Goal: Use online tool/utility: Use online tool/utility

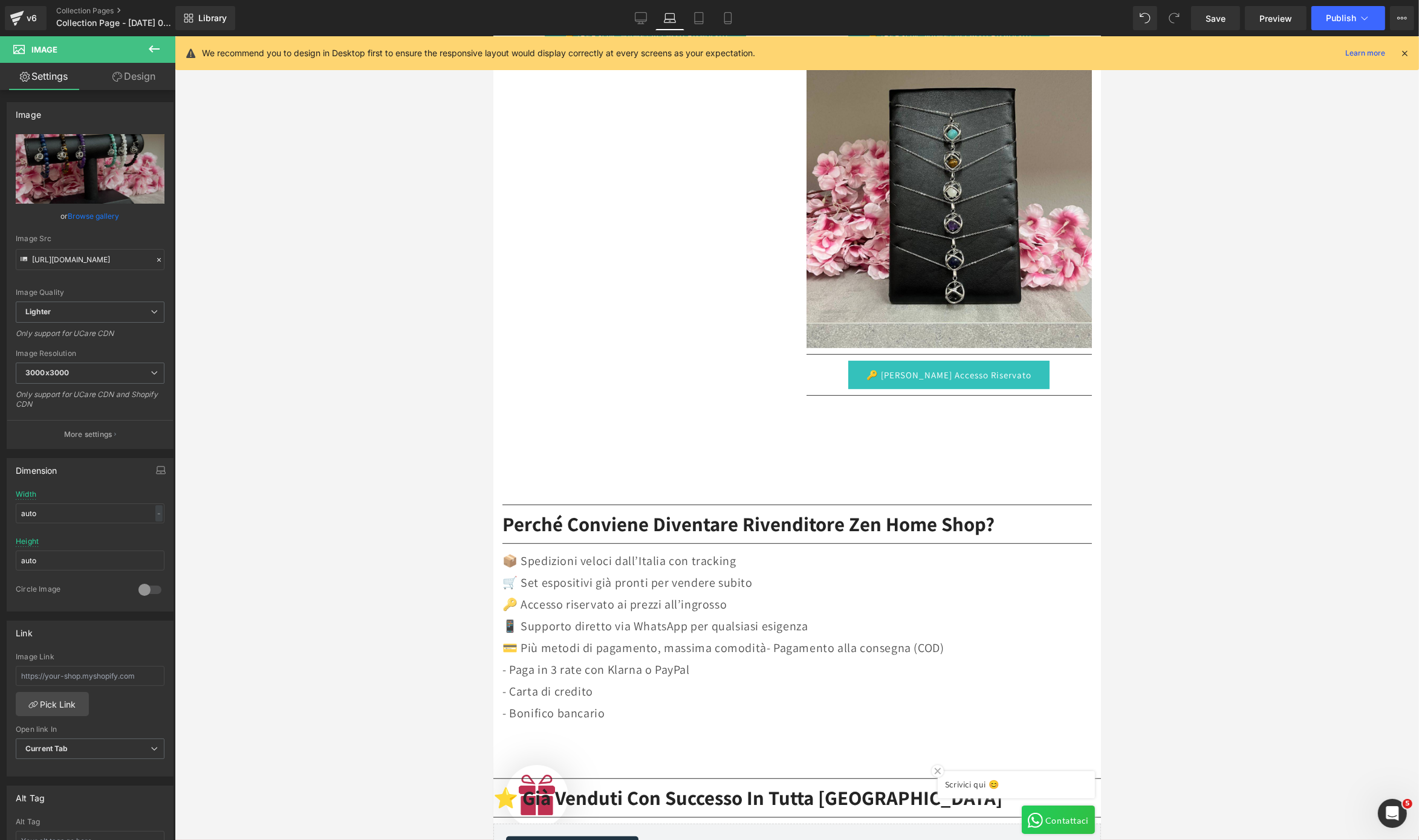
scroll to position [0, 581]
click at [568, 454] on icon at bounding box center [572, 458] width 8 height 8
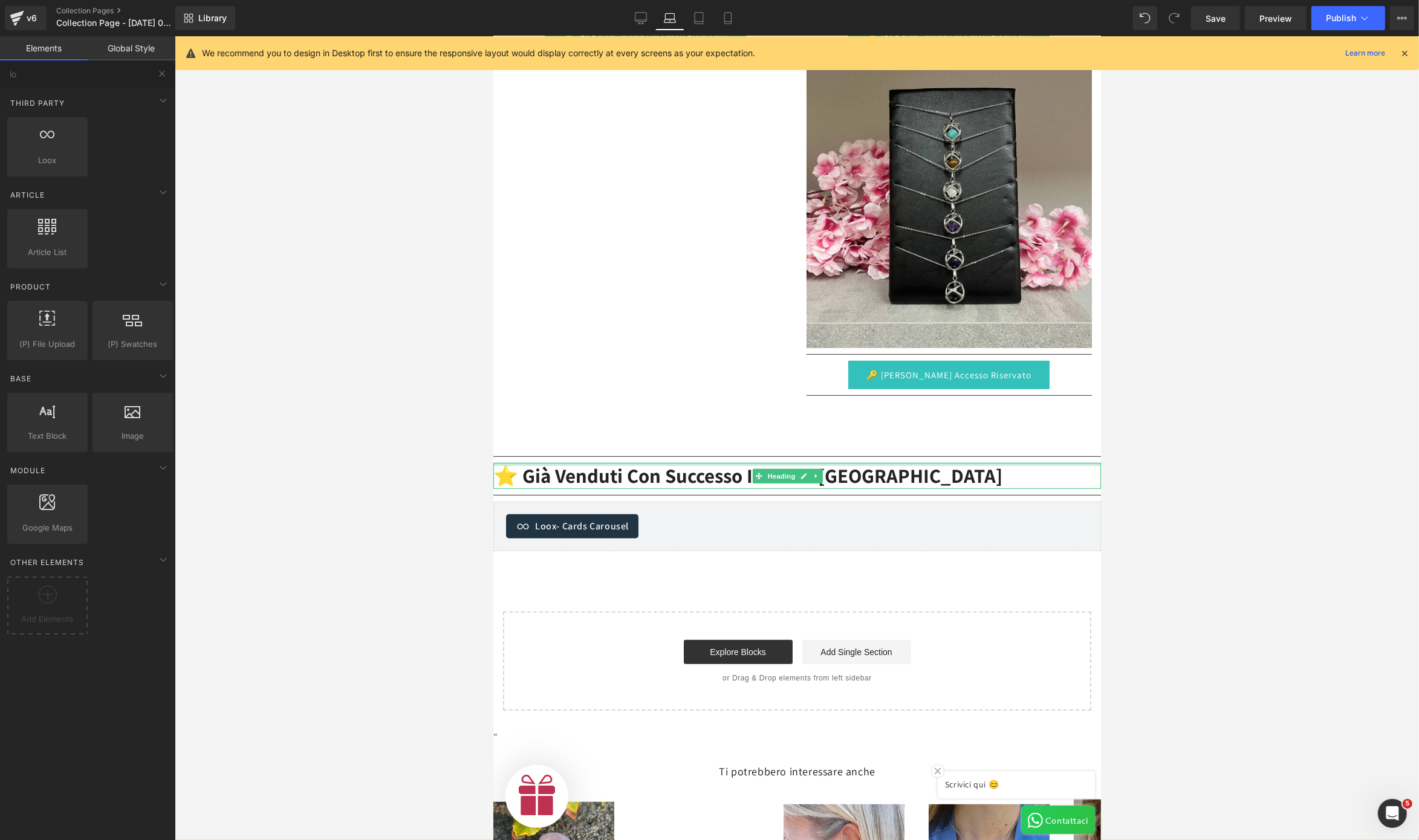
scroll to position [0, 0]
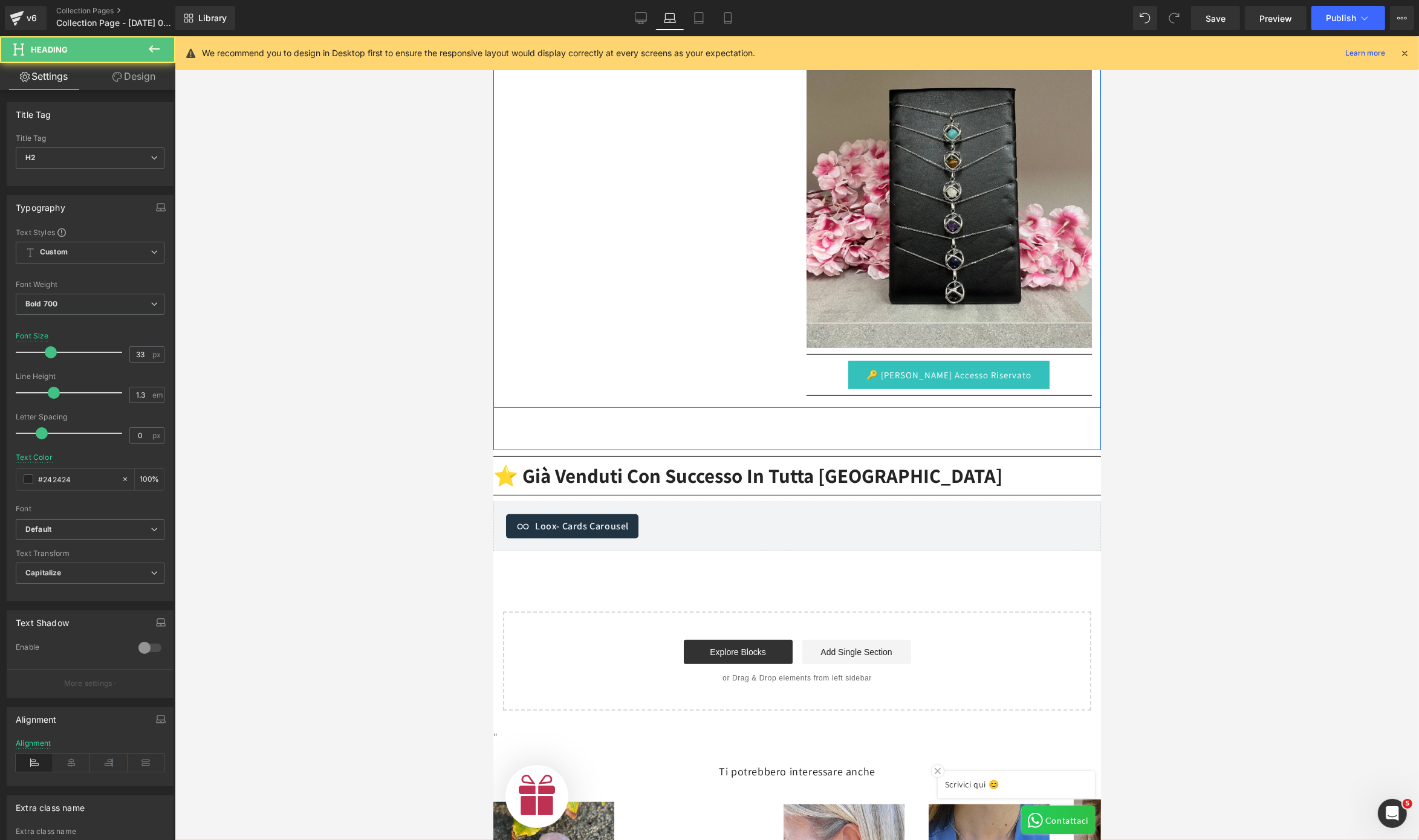
drag, startPoint x: 635, startPoint y: 458, endPoint x: 650, endPoint y: 391, distance: 68.7
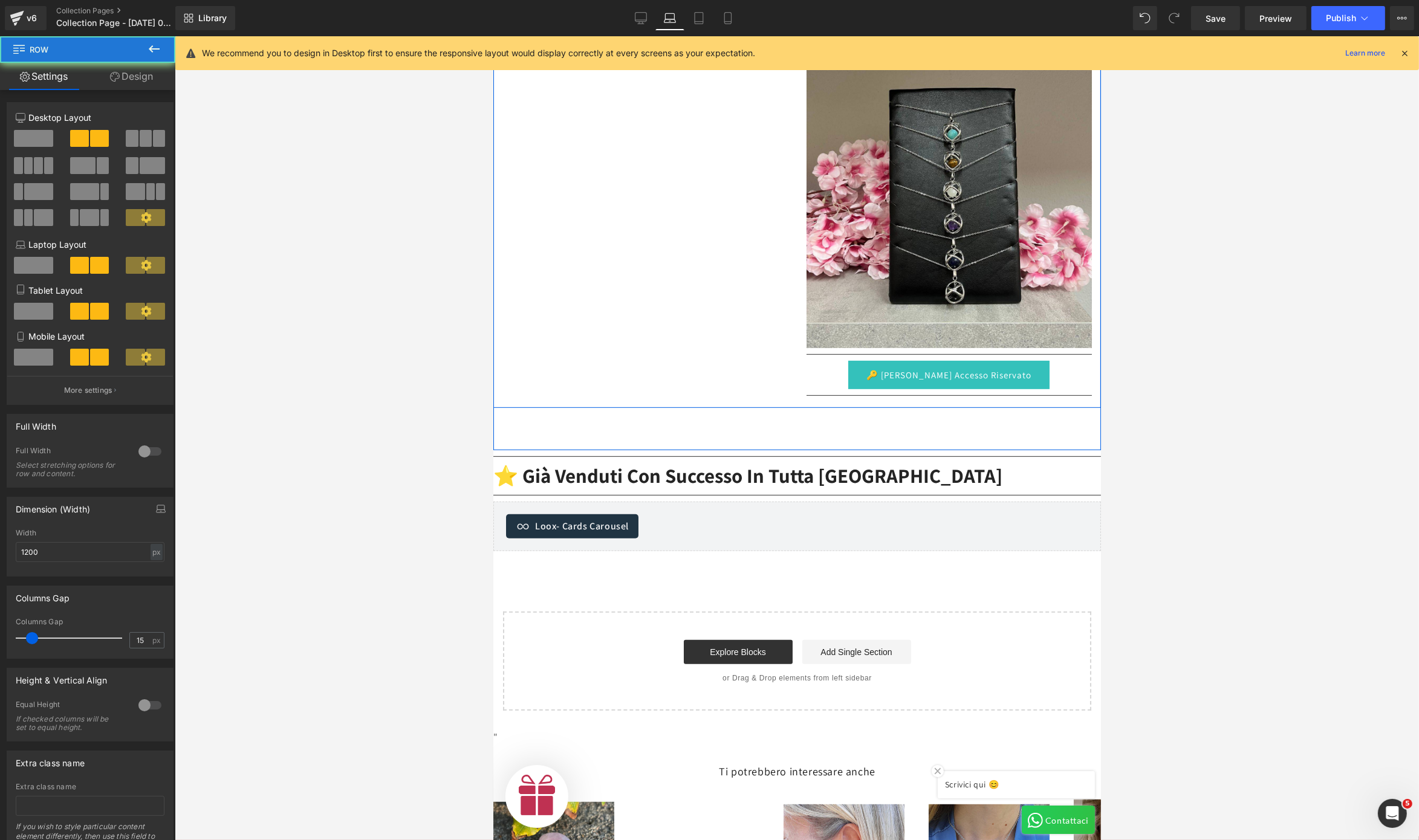
click at [653, 396] on div "Image Separator 🔑 Richiedi Accesso Riservato Button Separator Image Separator 🔑…" at bounding box center [796, 65] width 608 height 684
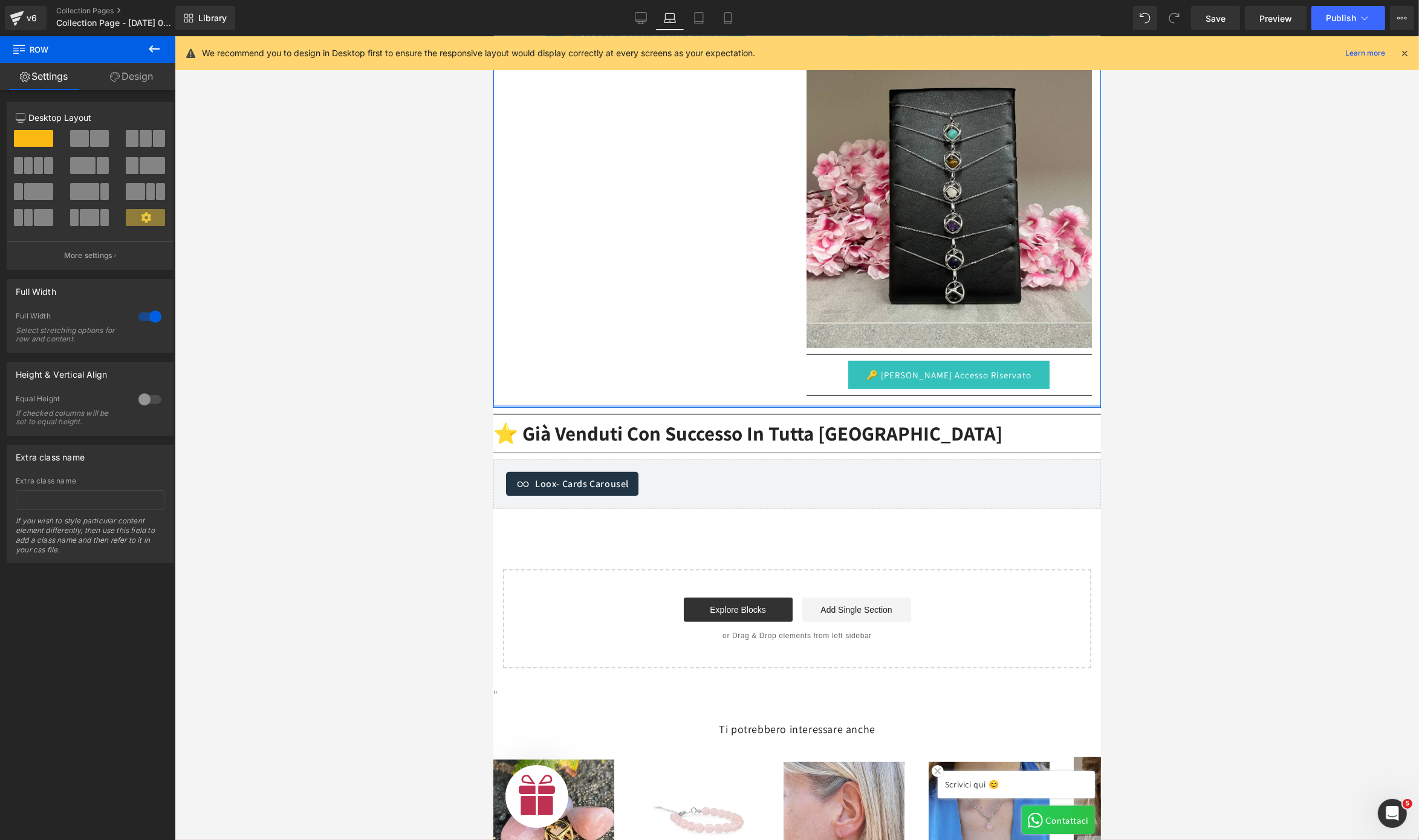
scroll to position [0, 290]
drag, startPoint x: 661, startPoint y: 404, endPoint x: 676, endPoint y: 340, distance: 65.7
click at [676, 340] on div "Image Separator 🔑 Richiedi Accesso Riservato Button Separator Image Separator 🔑…" at bounding box center [796, 65] width 608 height 684
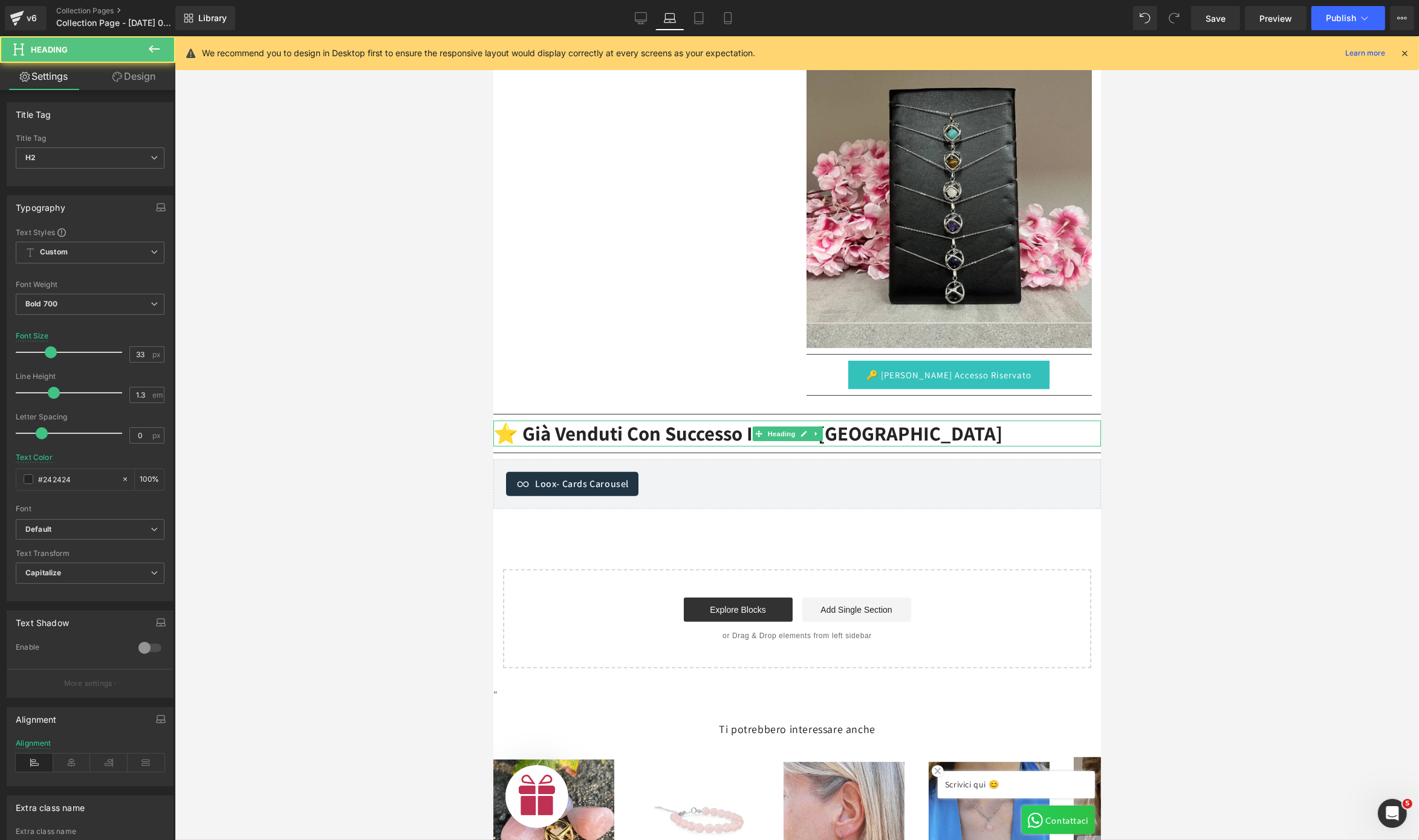
click at [909, 425] on h2 "⭐ Già venduti con successo in tutta [GEOGRAPHIC_DATA]" at bounding box center [796, 433] width 608 height 26
click at [65, 771] on icon at bounding box center [72, 762] width 38 height 18
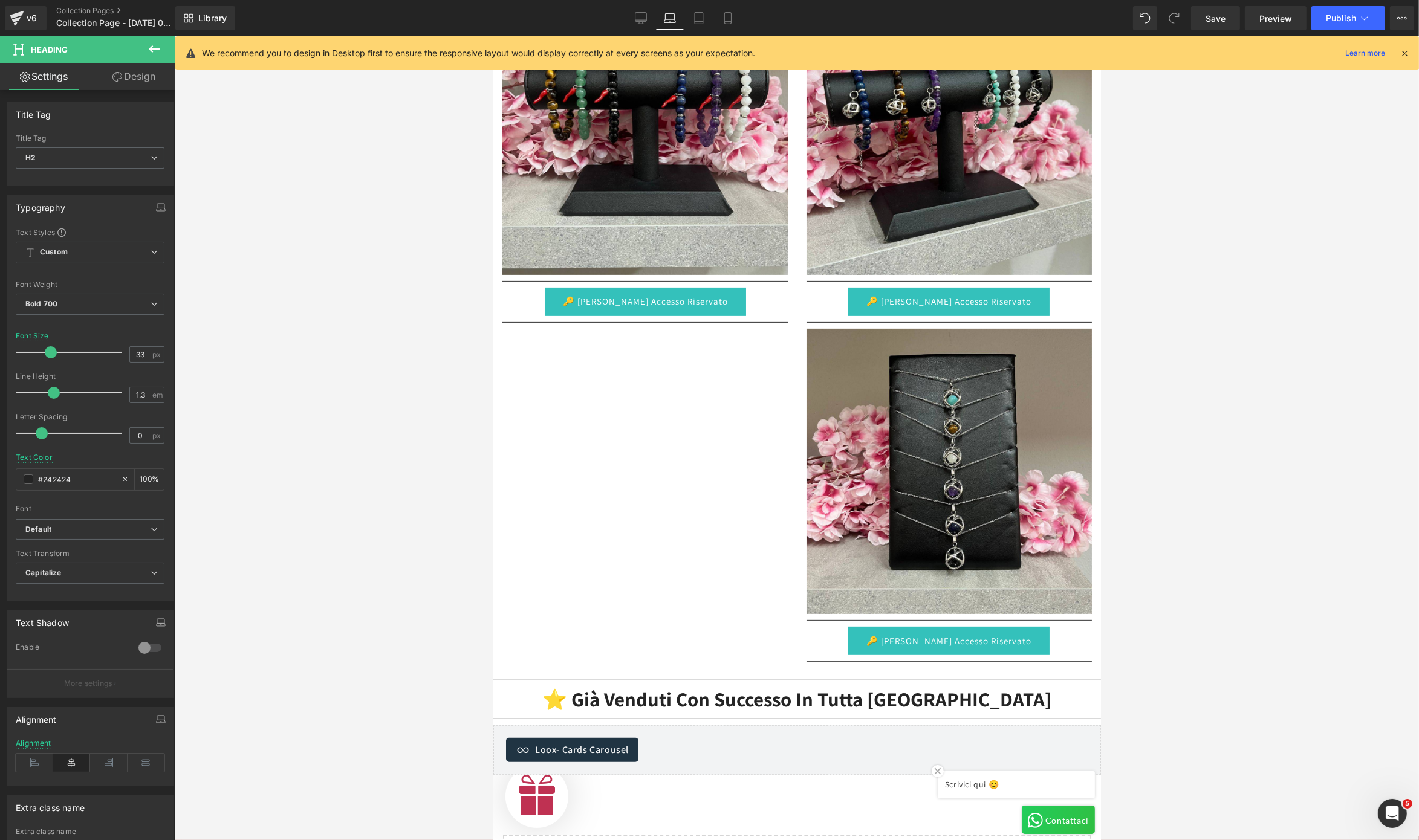
scroll to position [604, 0]
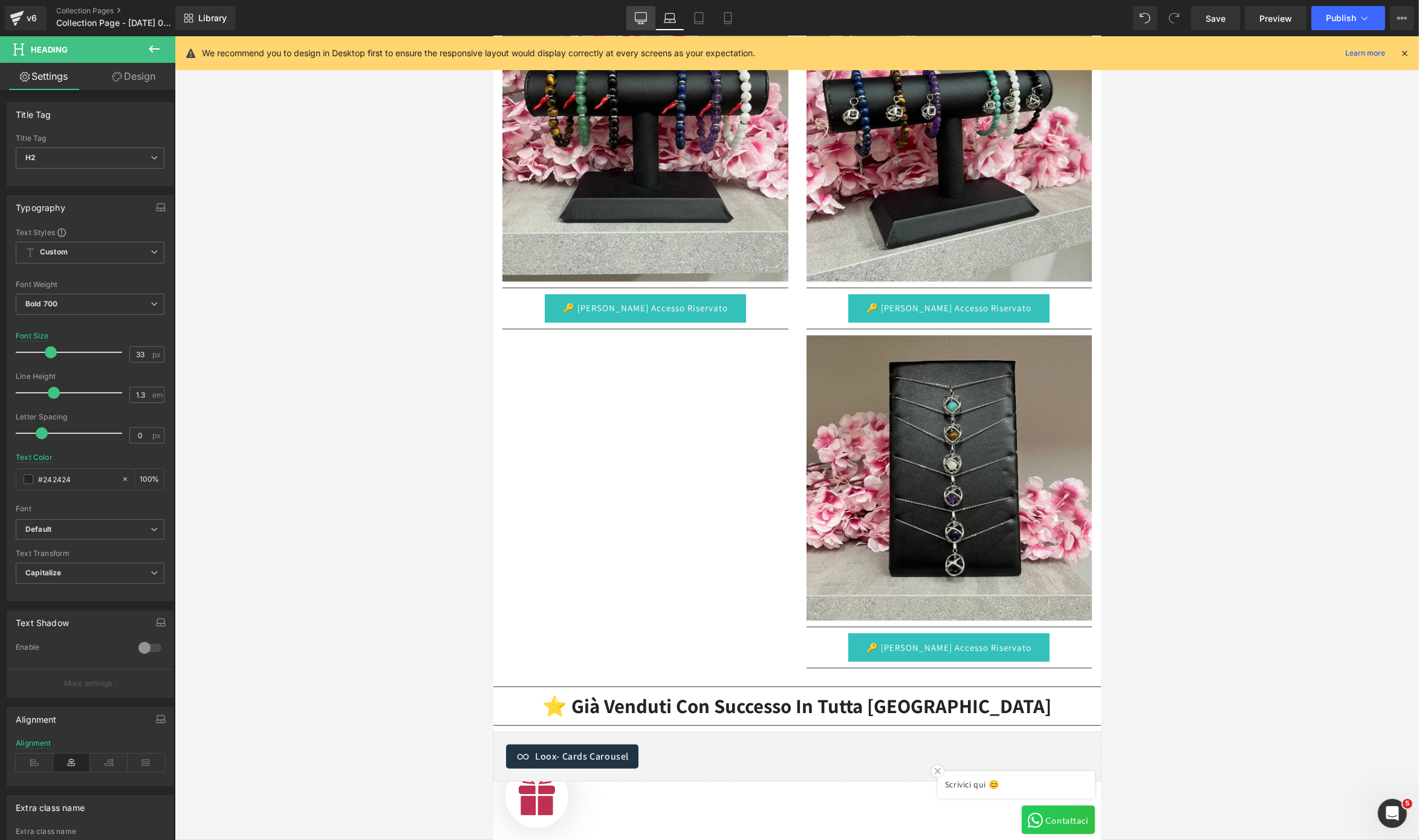
click at [639, 28] on link "Desktop" at bounding box center [641, 18] width 29 height 24
type input "100"
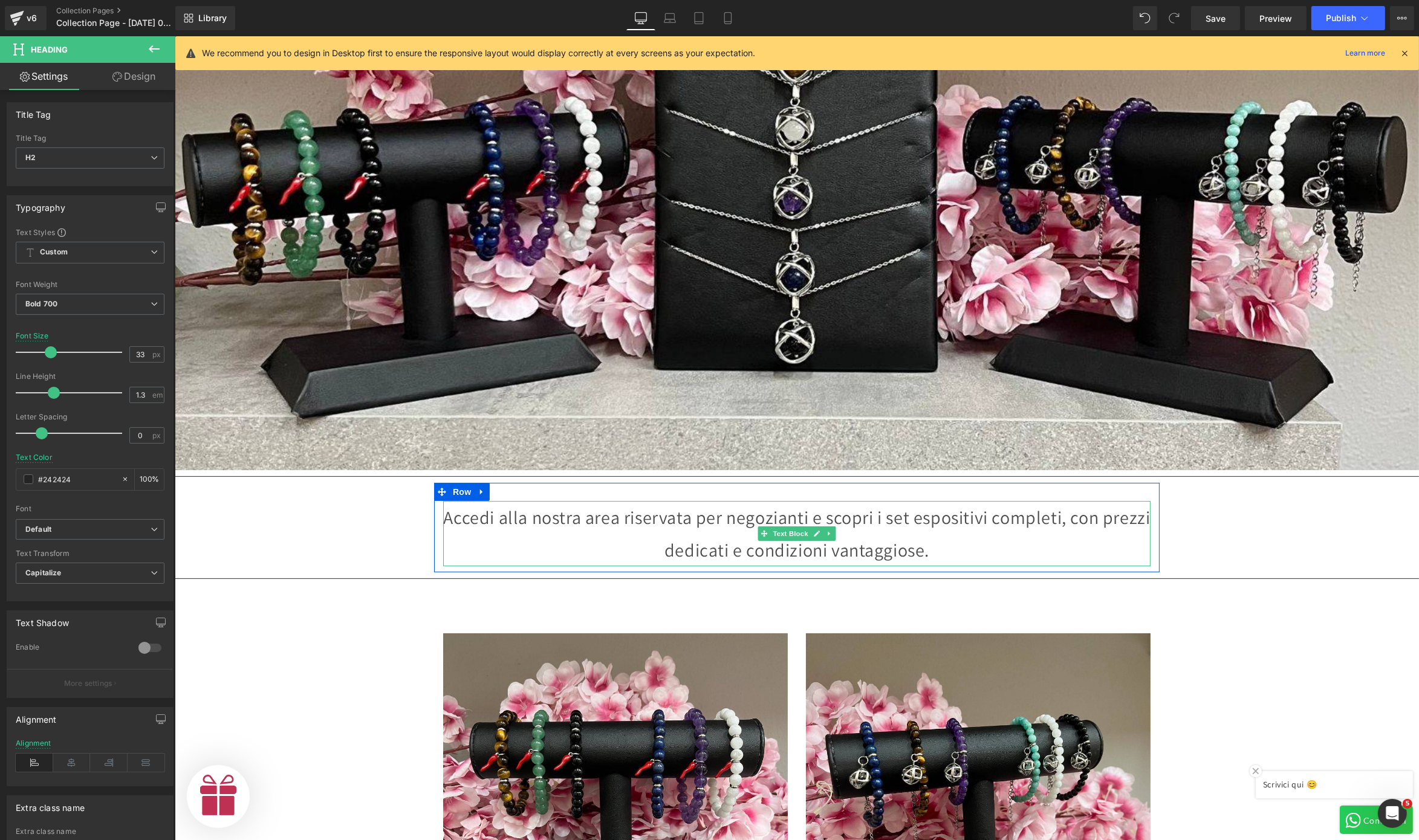
scroll to position [0, 744]
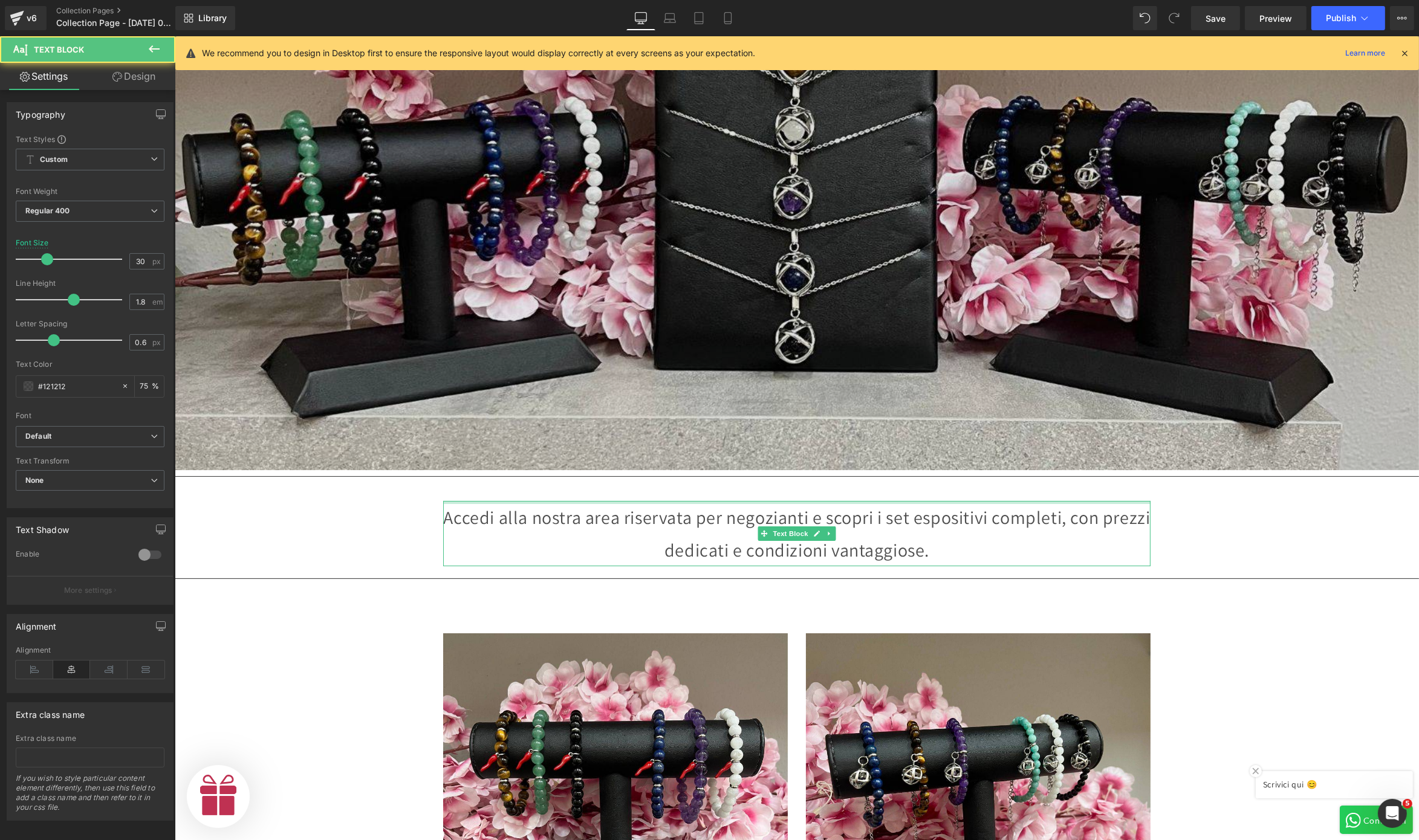
drag, startPoint x: 778, startPoint y: 494, endPoint x: 779, endPoint y: 455, distance: 39.0
click at [779, 455] on div "👉 Diventa Rivenditore Zen Home Shop Text Block Row Image Separator Accedi alla …" at bounding box center [795, 742] width 1244 height 1907
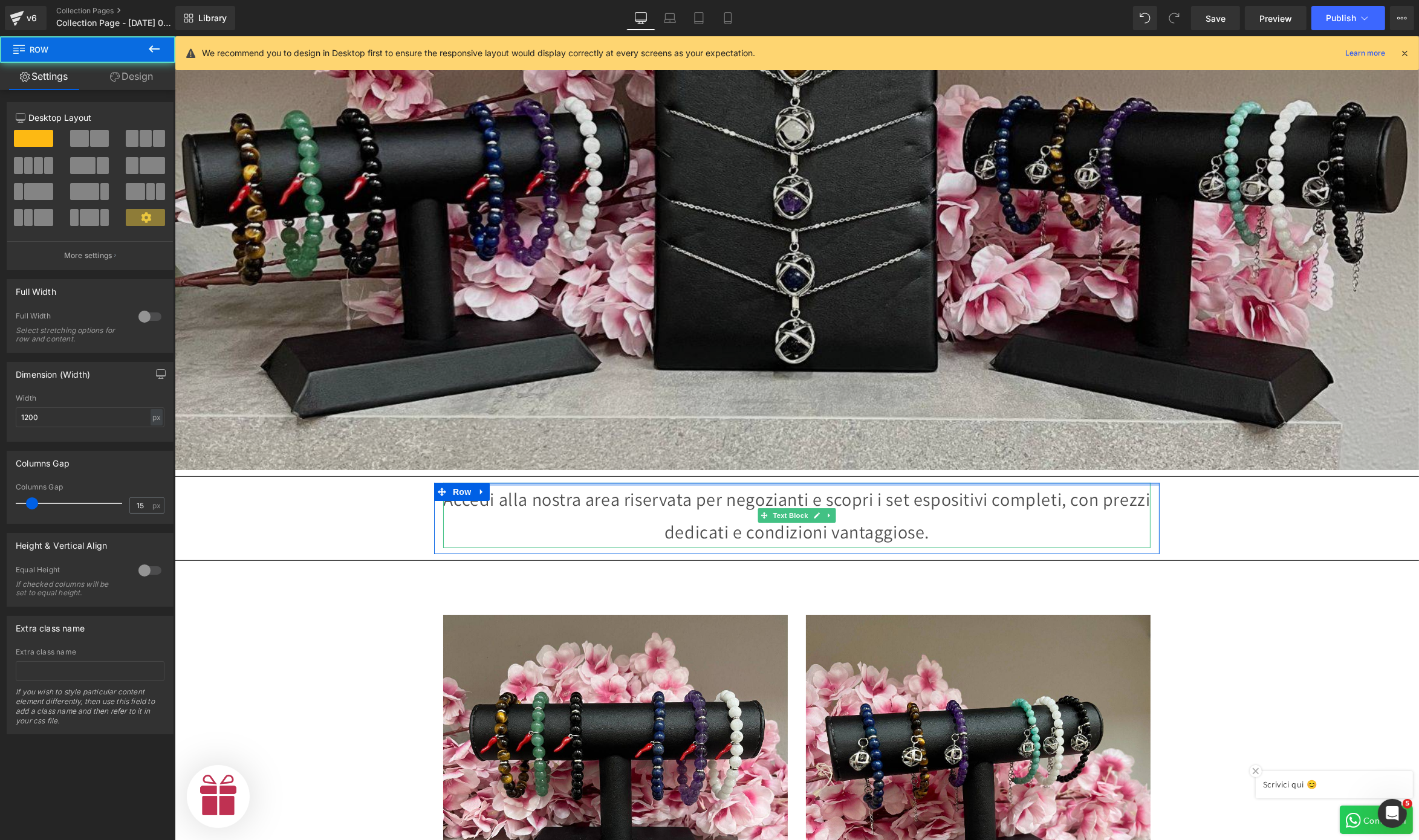
scroll to position [0, 0]
drag, startPoint x: 741, startPoint y: 477, endPoint x: 744, endPoint y: 430, distance: 47.1
click at [744, 430] on div "👉 Diventa Rivenditore Zen Home Shop Text Block Row Image Separator Accedi alla …" at bounding box center [795, 733] width 1244 height 1889
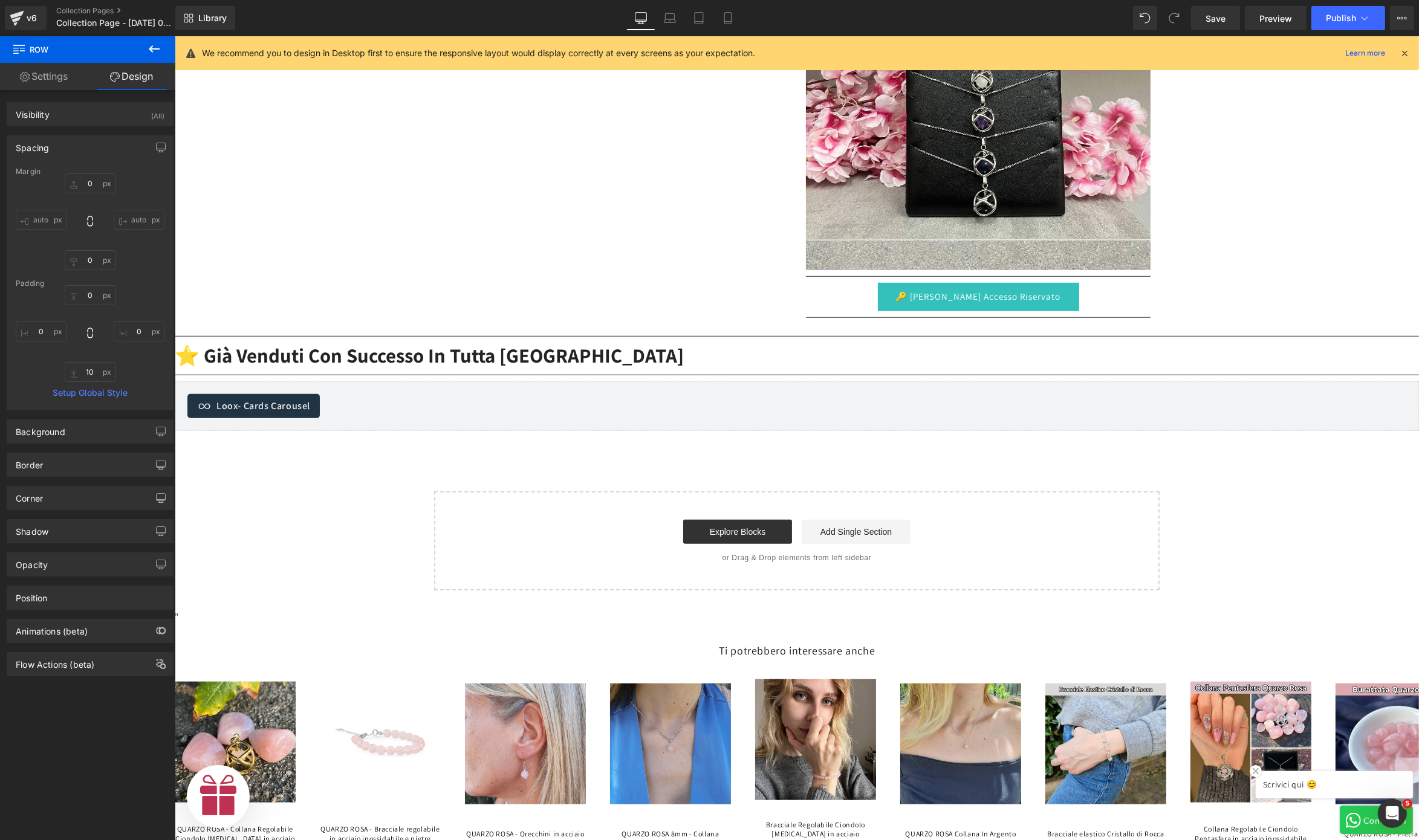
scroll to position [0, 373]
click at [612, 354] on h2 "⭐ Già venduti con successo in tutta [GEOGRAPHIC_DATA]" at bounding box center [795, 356] width 1244 height 26
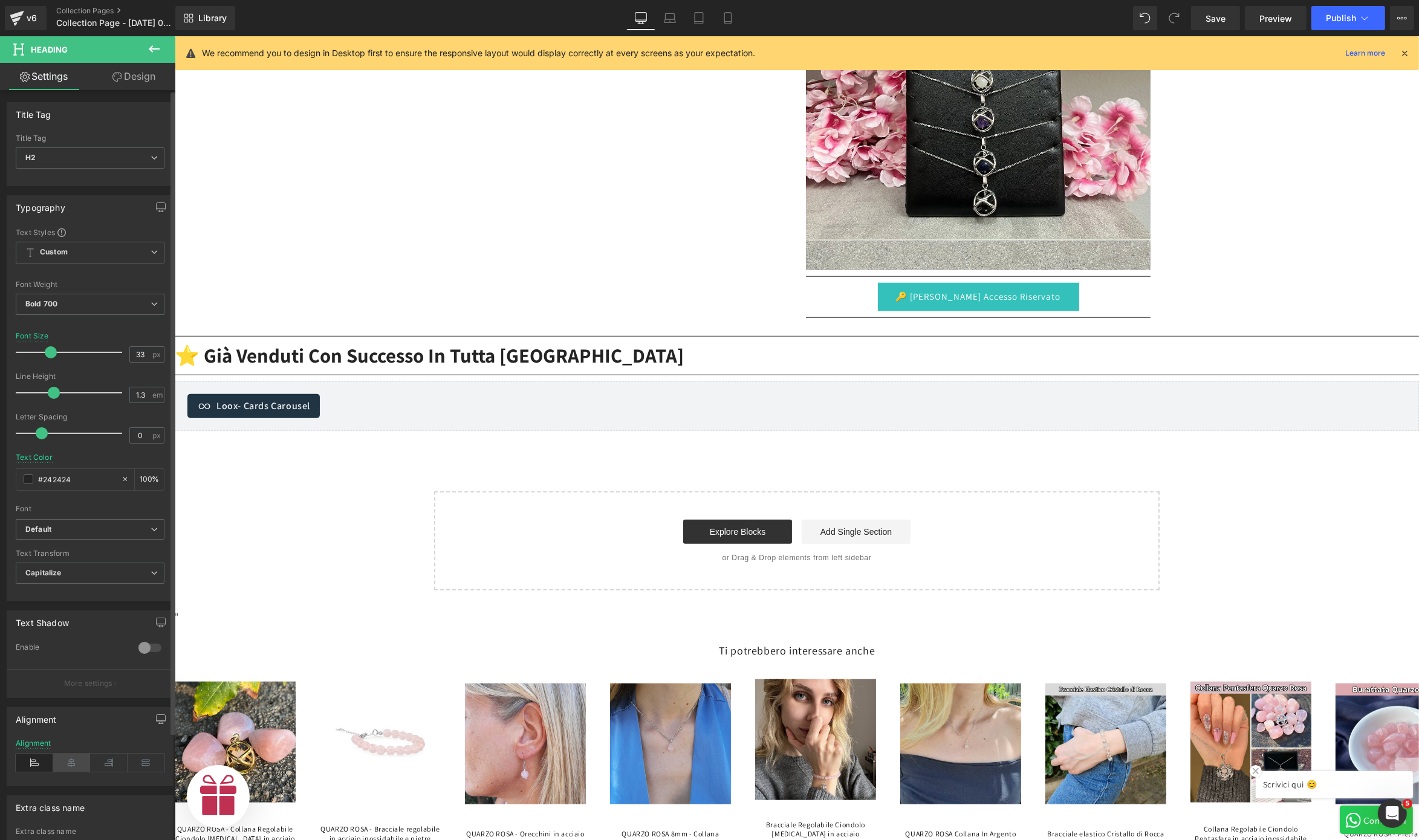
click at [70, 771] on icon at bounding box center [72, 762] width 38 height 18
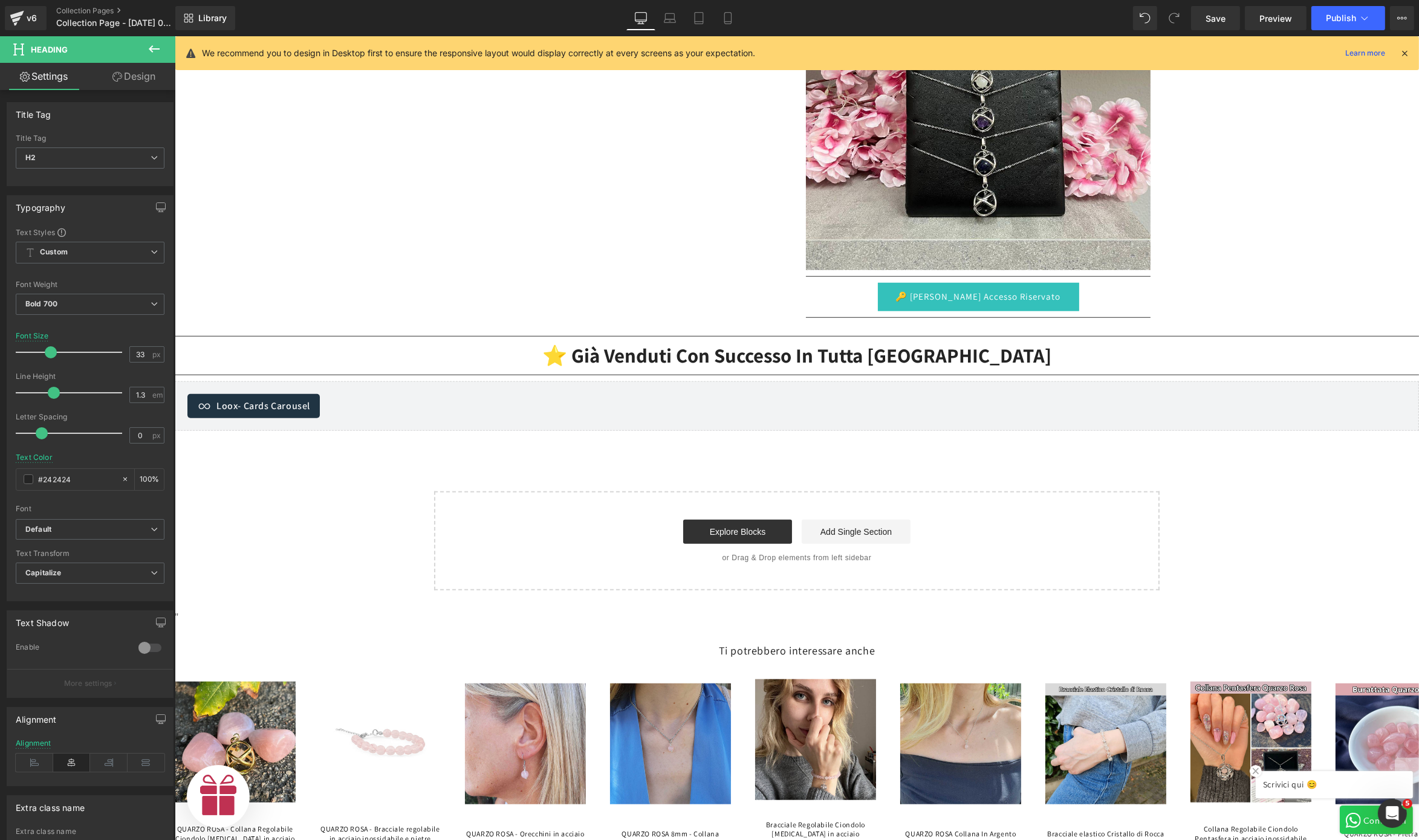
scroll to position [0, 0]
click at [673, 354] on h2 "⭐ Già venduti con successo in tutta [GEOGRAPHIC_DATA]" at bounding box center [795, 356] width 1244 height 26
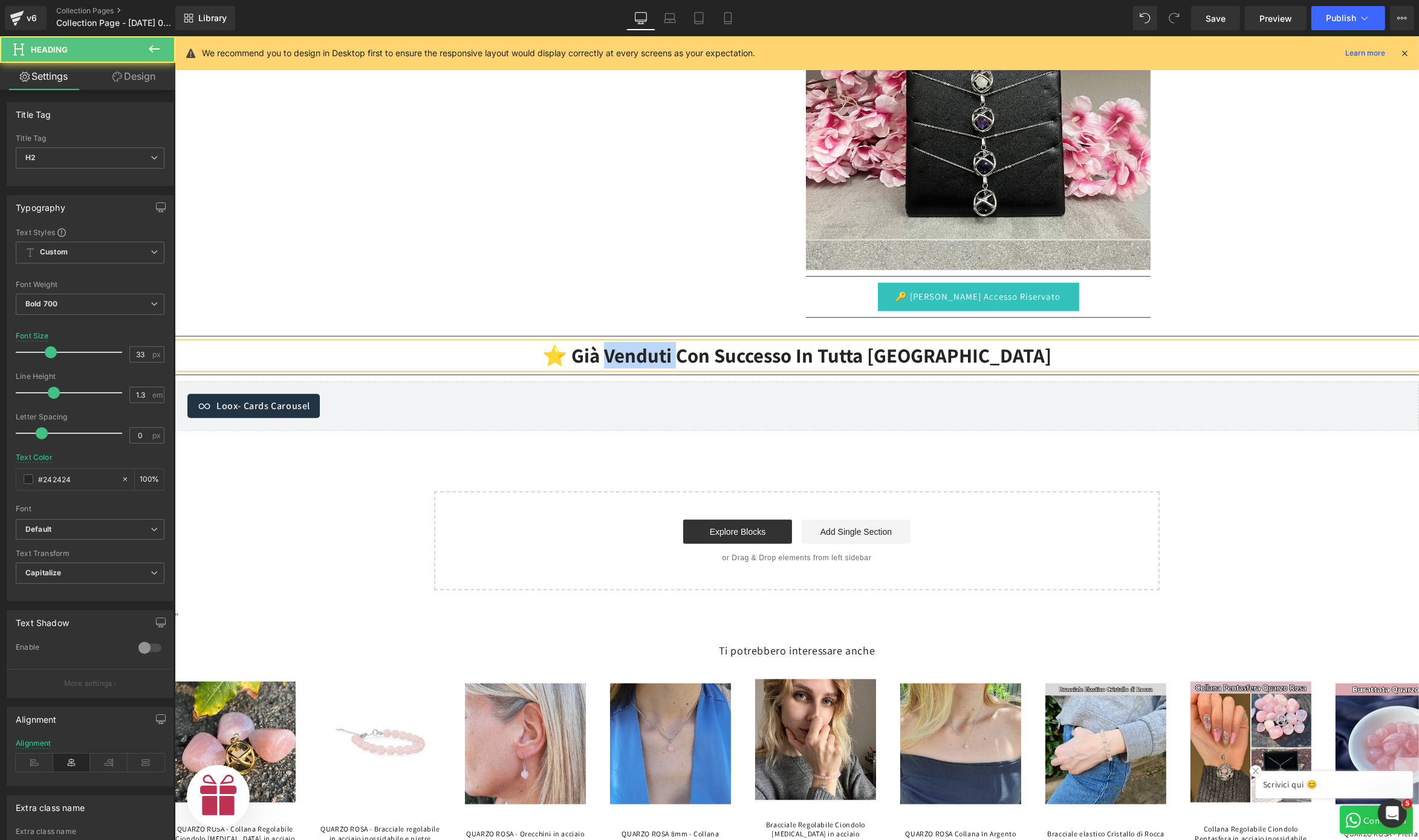
click at [673, 354] on h2 "⭐ Già venduti con successo in tutta [GEOGRAPHIC_DATA]" at bounding box center [795, 356] width 1244 height 26
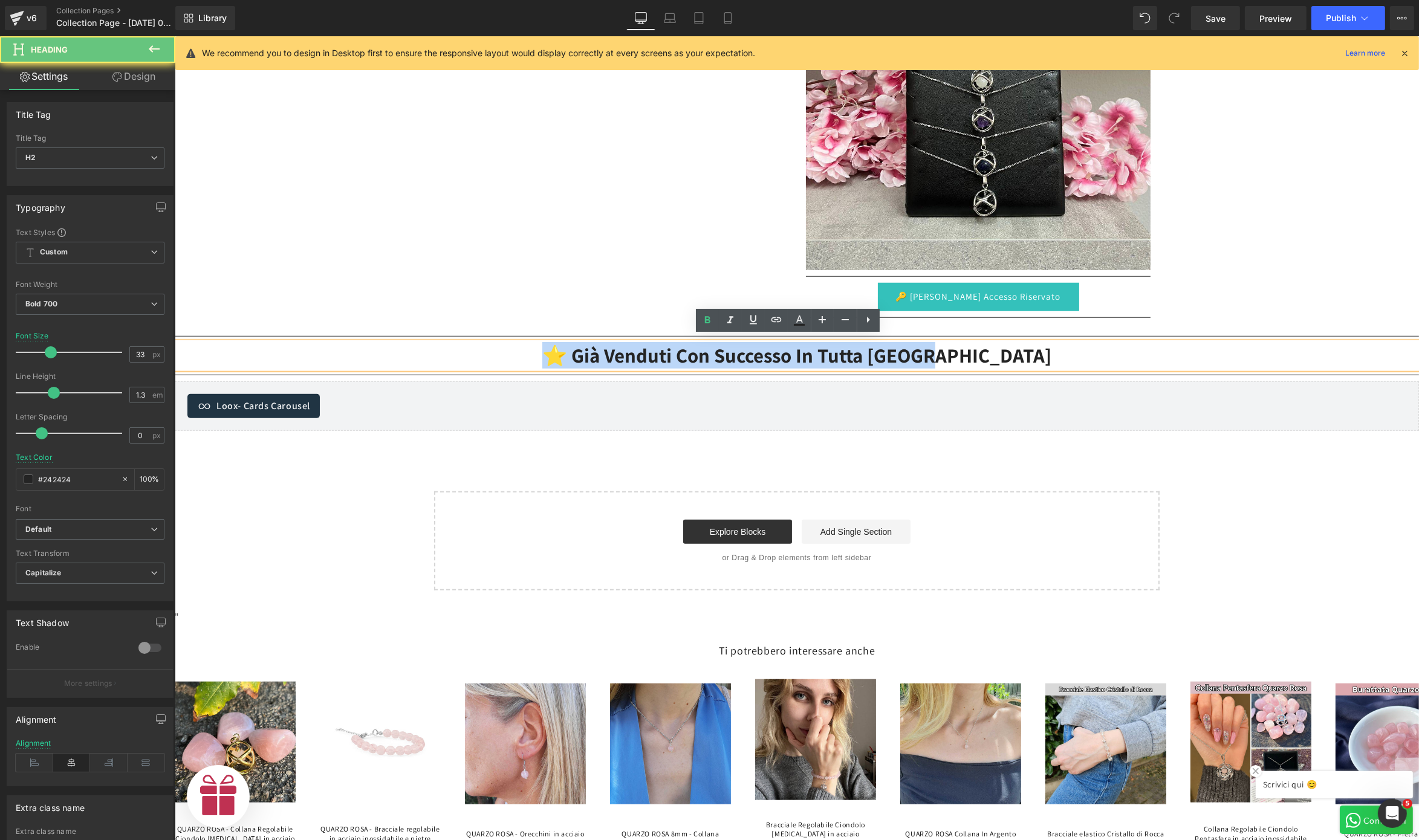
click at [673, 354] on h2 "⭐ Già venduti con successo in tutta [GEOGRAPHIC_DATA]" at bounding box center [795, 356] width 1244 height 26
paste div
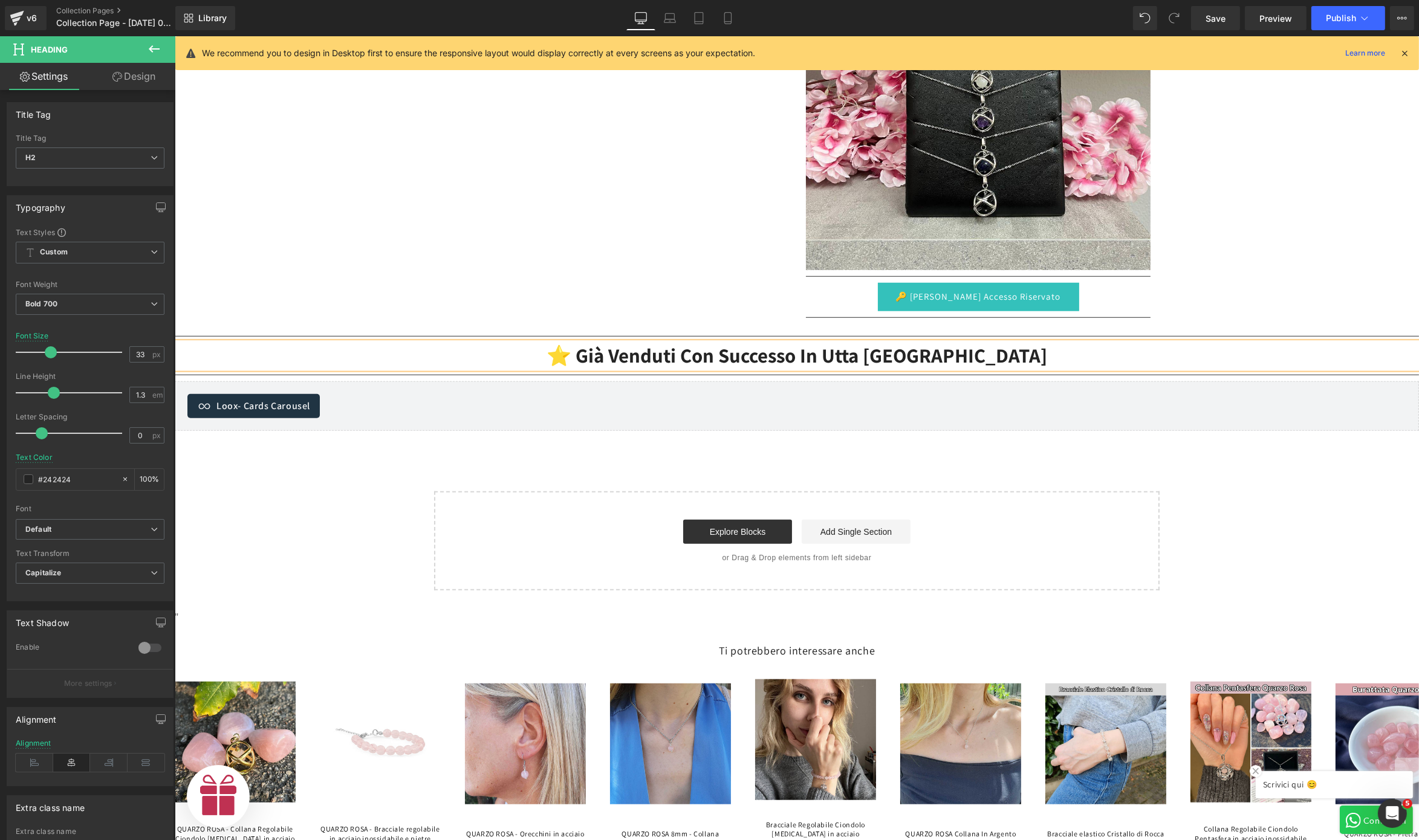
scroll to position [0, 373]
click at [696, 343] on h2 "⭐ Già venduti con successo in tutta [GEOGRAPHIC_DATA]" at bounding box center [795, 356] width 1244 height 26
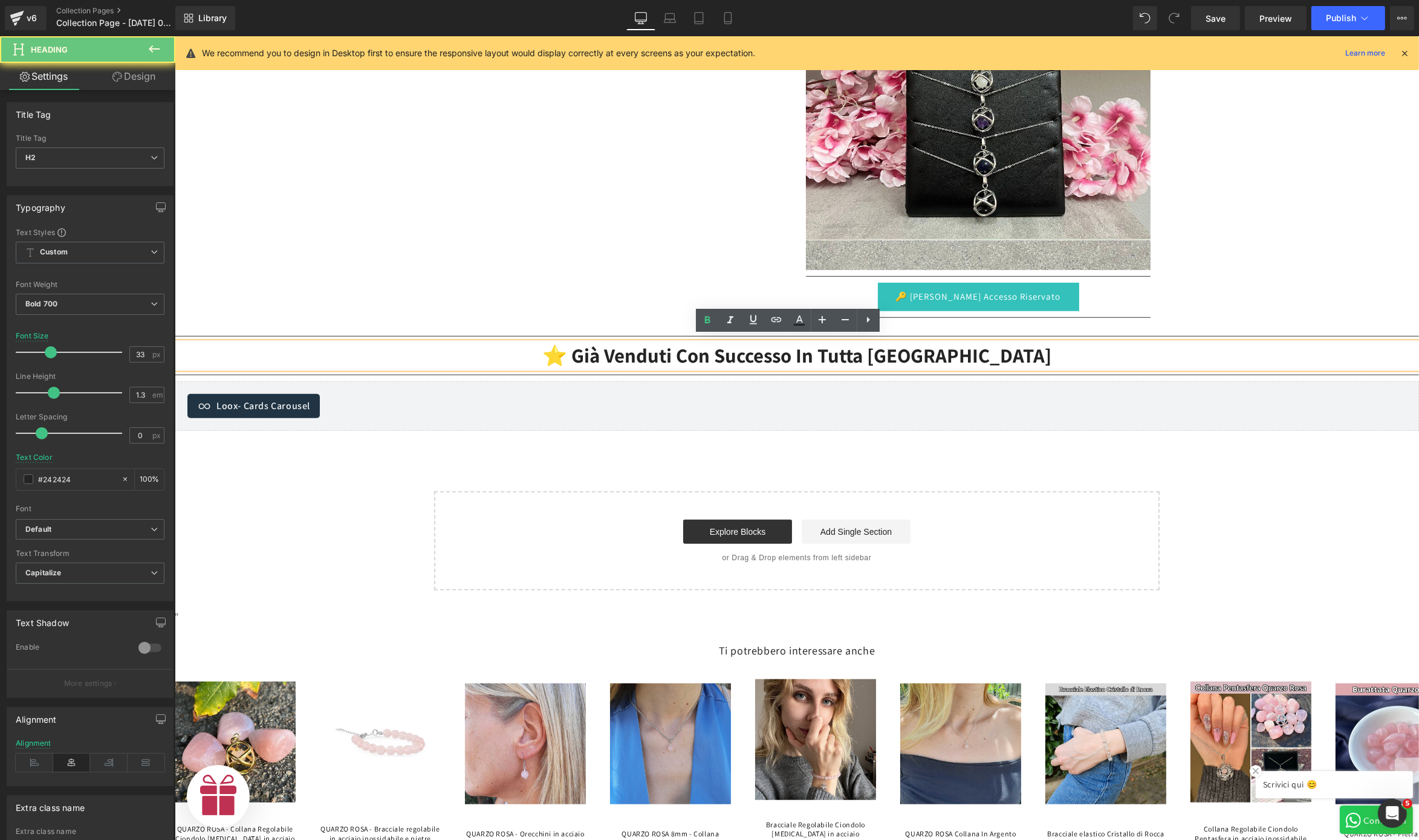
click at [696, 343] on h2 "⭐ Già venduti con successo in tutta [GEOGRAPHIC_DATA]" at bounding box center [795, 356] width 1244 height 26
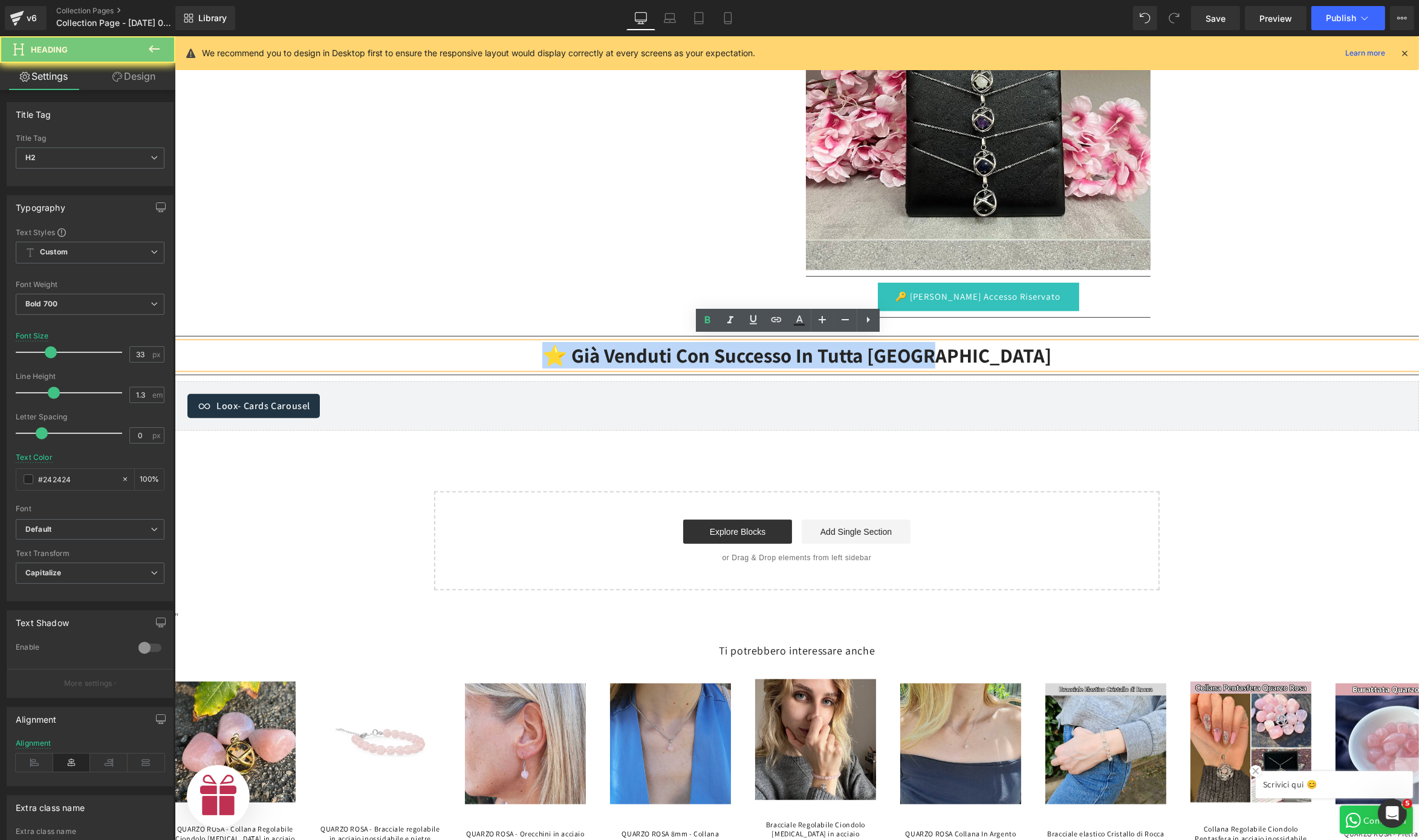
click at [696, 343] on h2 "⭐ Già venduti con successo in tutta [GEOGRAPHIC_DATA]" at bounding box center [795, 356] width 1244 height 26
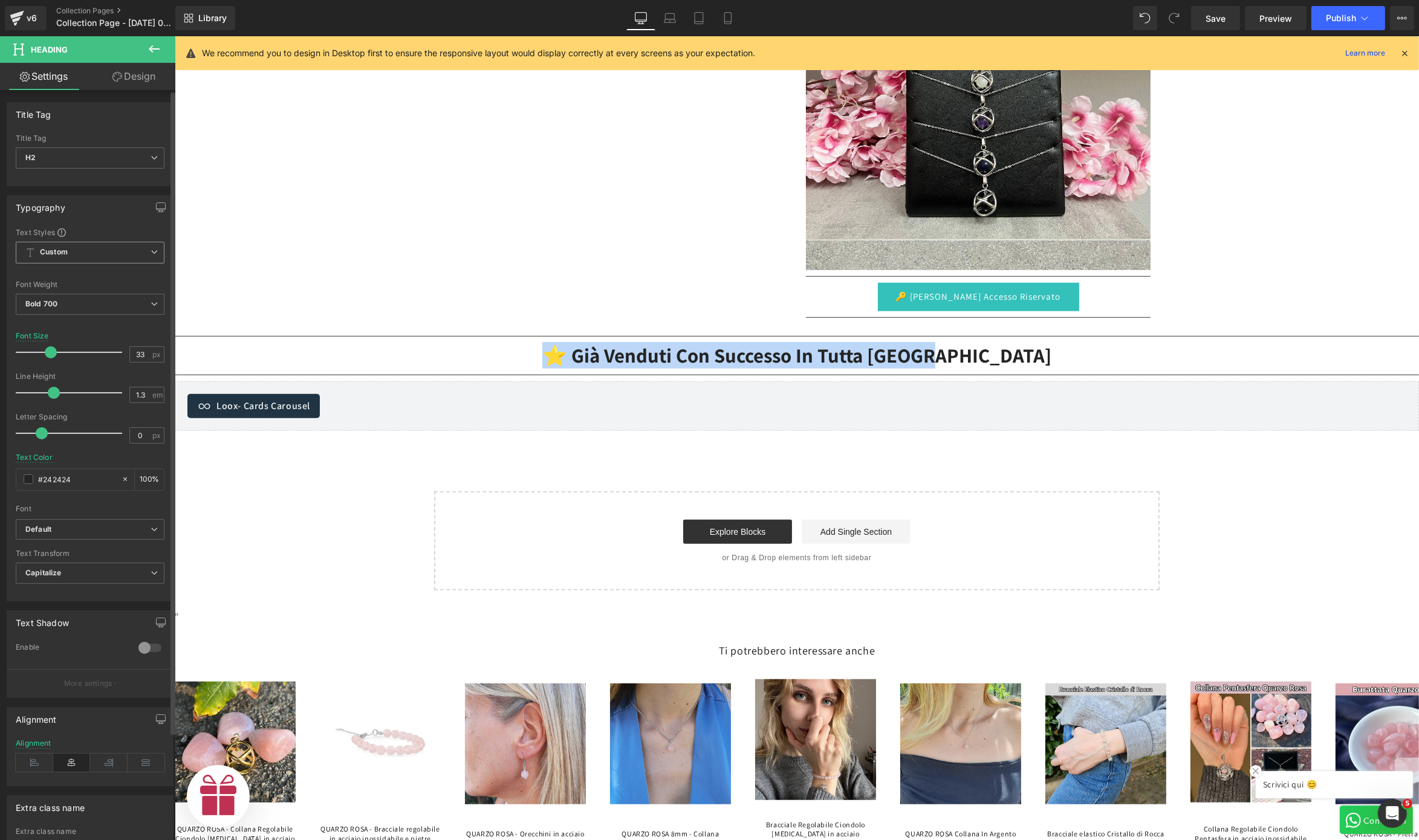
scroll to position [0, 744]
click at [126, 262] on span "Custom Setup Global Style" at bounding box center [90, 253] width 149 height 22
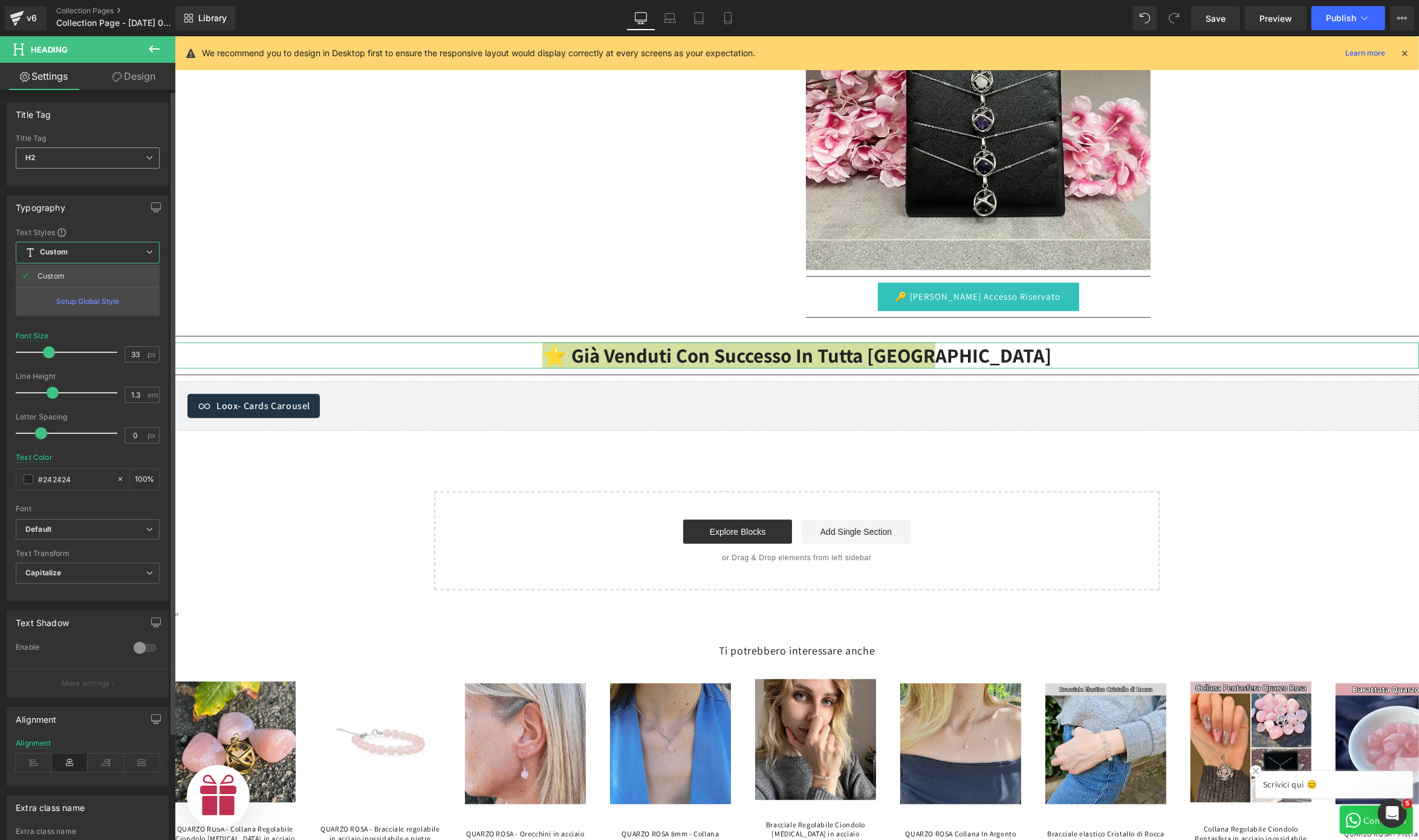
click at [134, 154] on span "H2" at bounding box center [88, 158] width 144 height 21
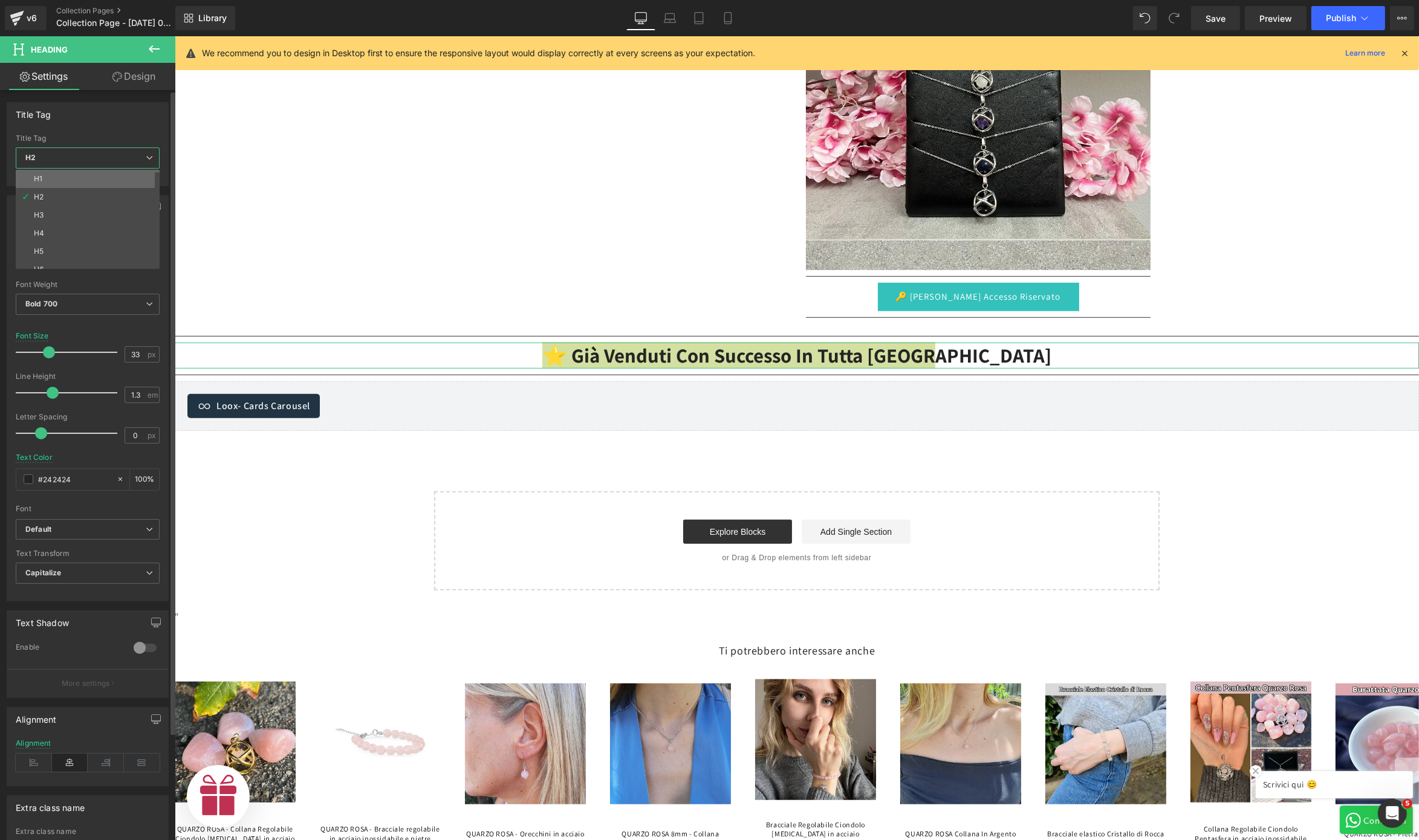
click at [103, 181] on li "H1" at bounding box center [90, 179] width 149 height 18
type input "24"
type input "1.4"
type input "2.4"
type input "#1b100e"
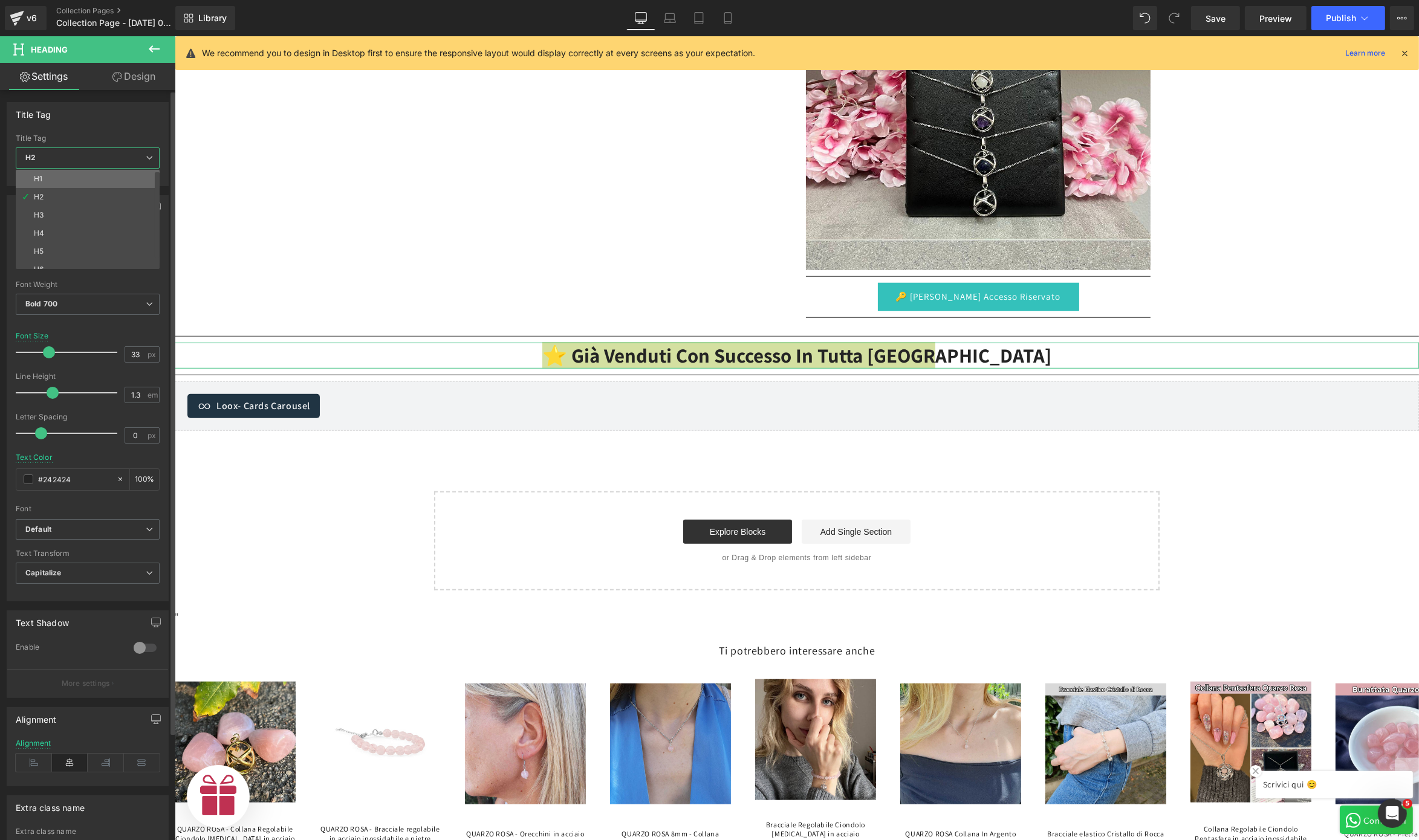
type input "100"
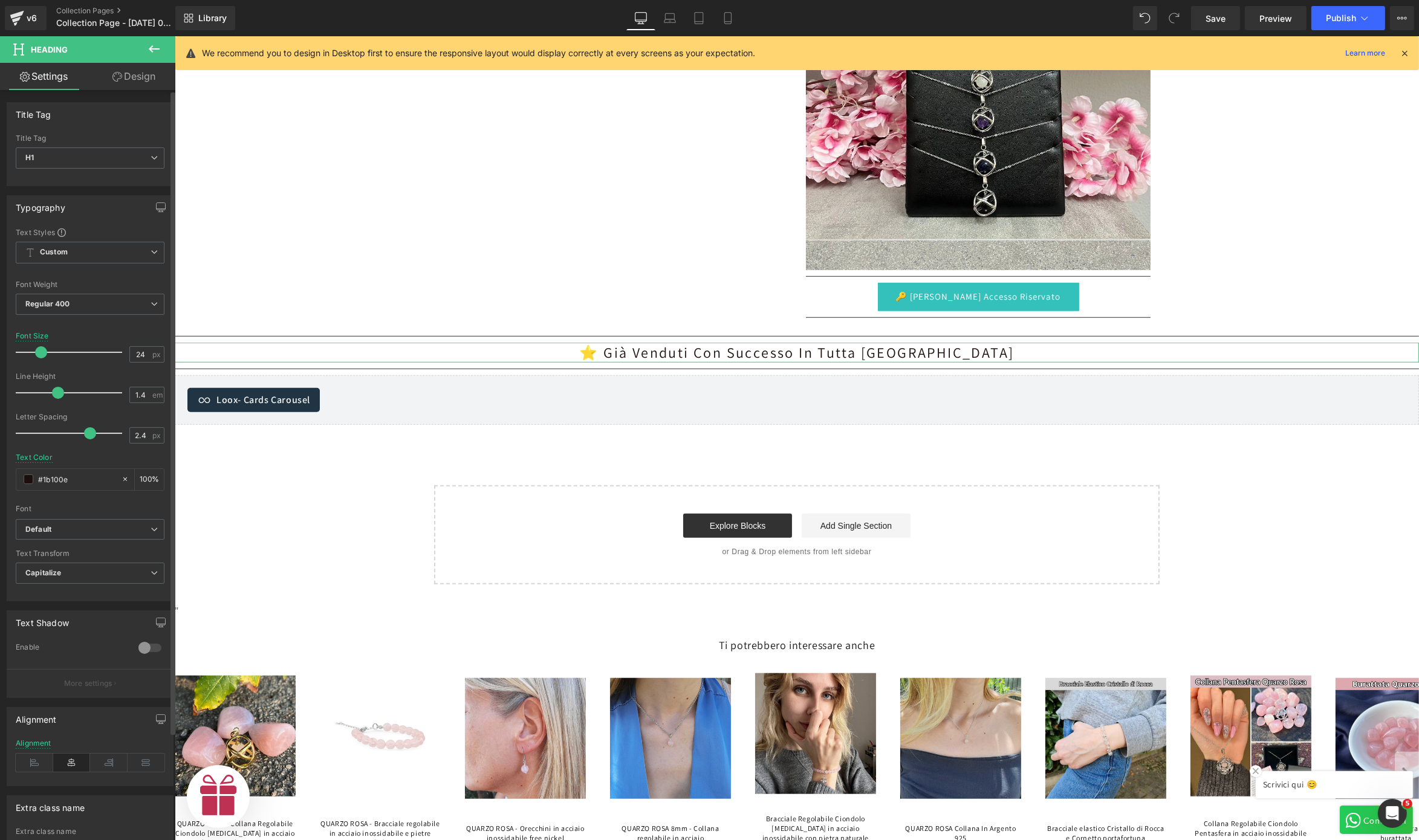
scroll to position [0, 0]
click at [126, 166] on span "H1" at bounding box center [90, 158] width 149 height 21
click at [114, 197] on li "H2" at bounding box center [90, 197] width 149 height 18
type input "33"
type input "1.3"
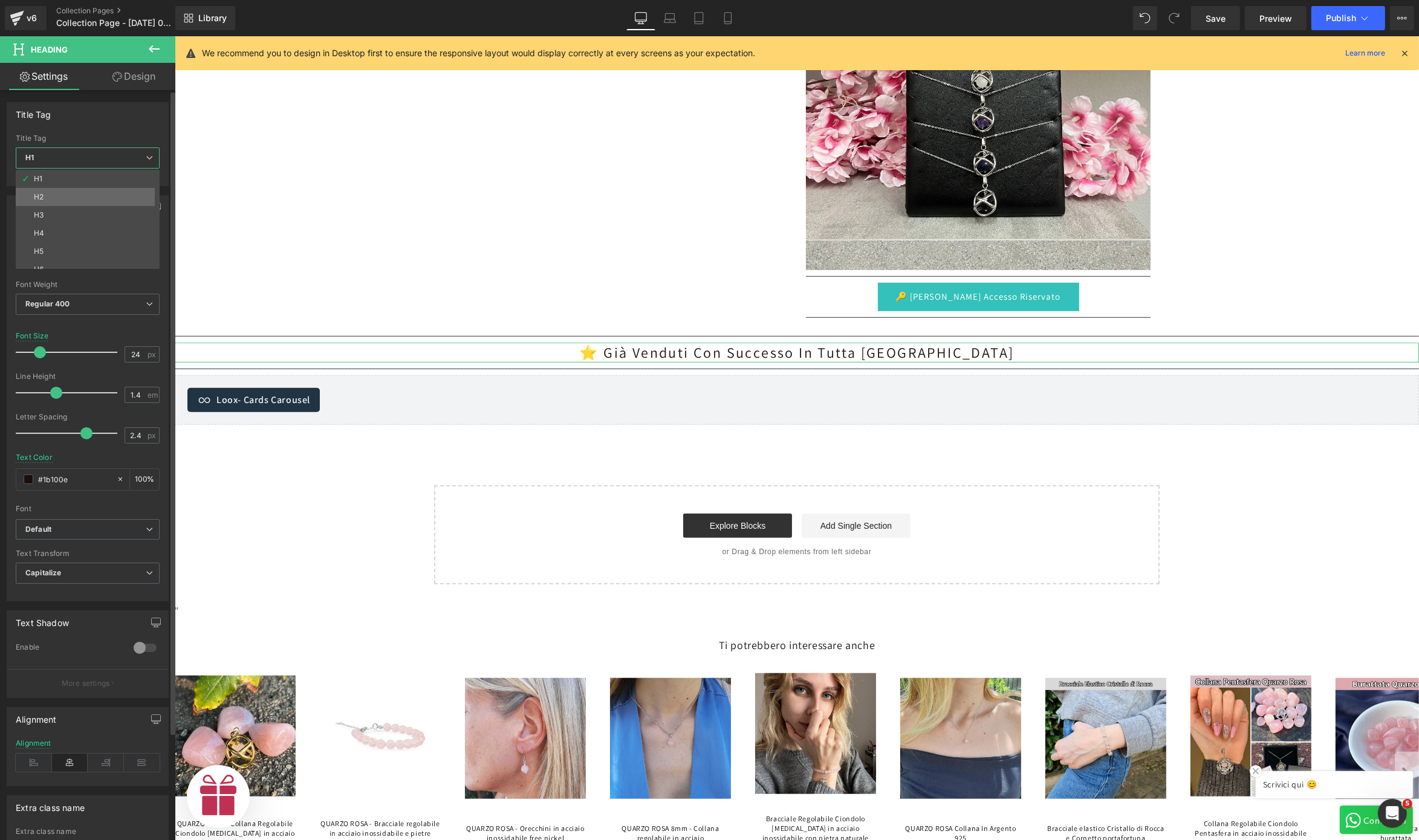
type input "0"
type input "#242424"
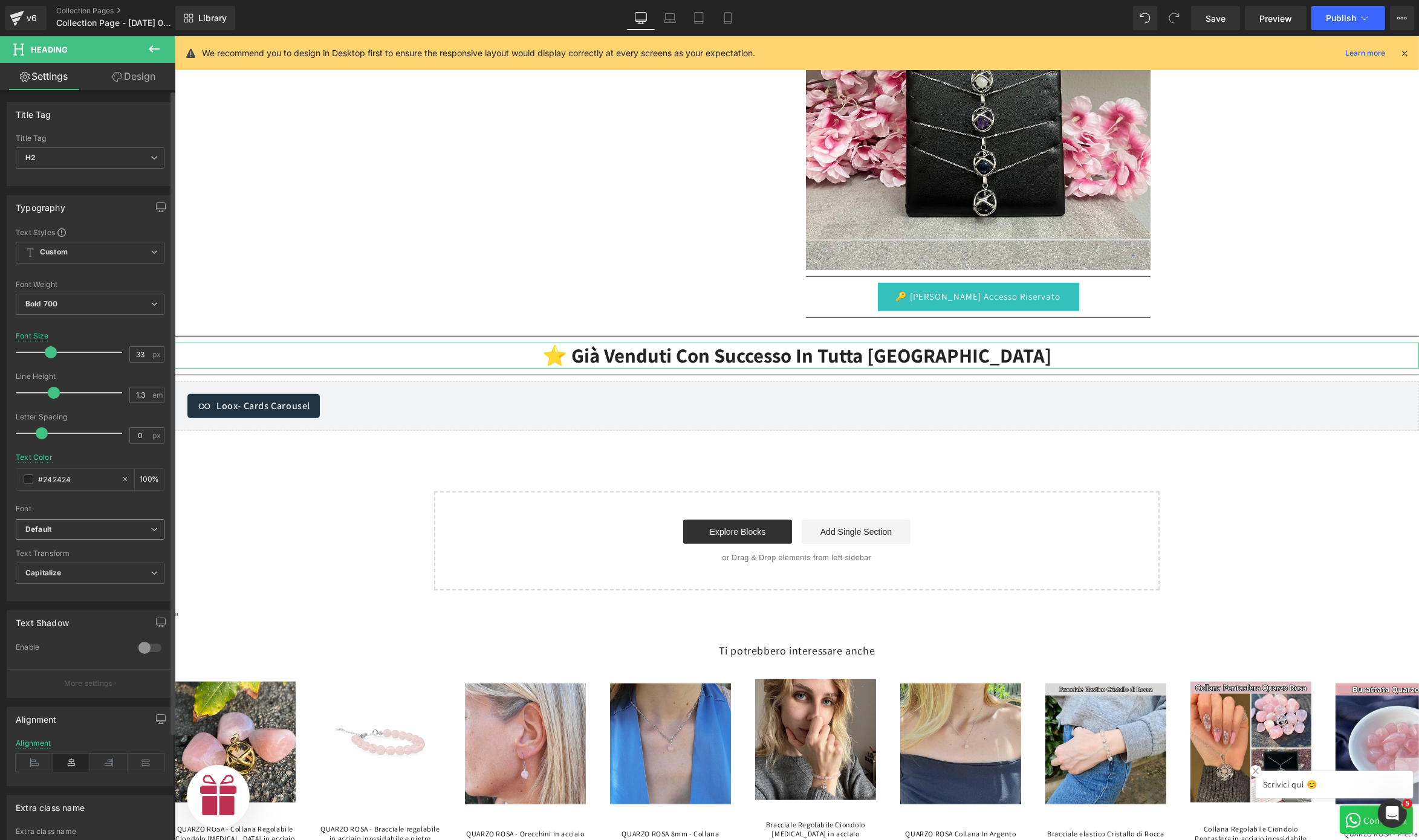
scroll to position [0, 373]
click at [131, 527] on b "Default" at bounding box center [87, 529] width 125 height 10
click at [131, 527] on b "Default" at bounding box center [85, 529] width 120 height 10
click at [131, 569] on span "Capitalize" at bounding box center [90, 572] width 149 height 21
click at [111, 598] on li "None" at bounding box center [88, 594] width 144 height 18
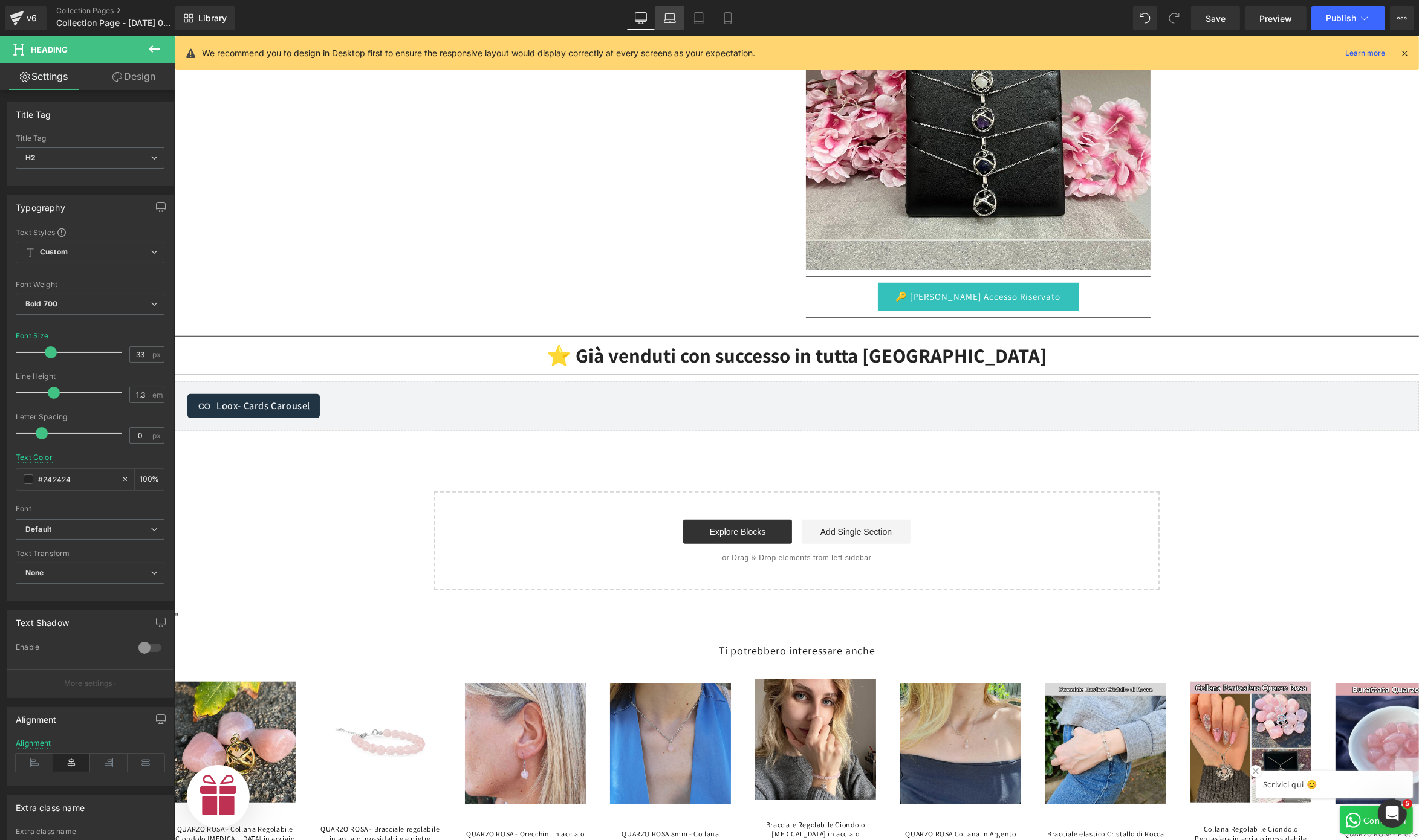
scroll to position [0, 0]
click at [674, 24] on icon at bounding box center [670, 18] width 12 height 12
type input "100"
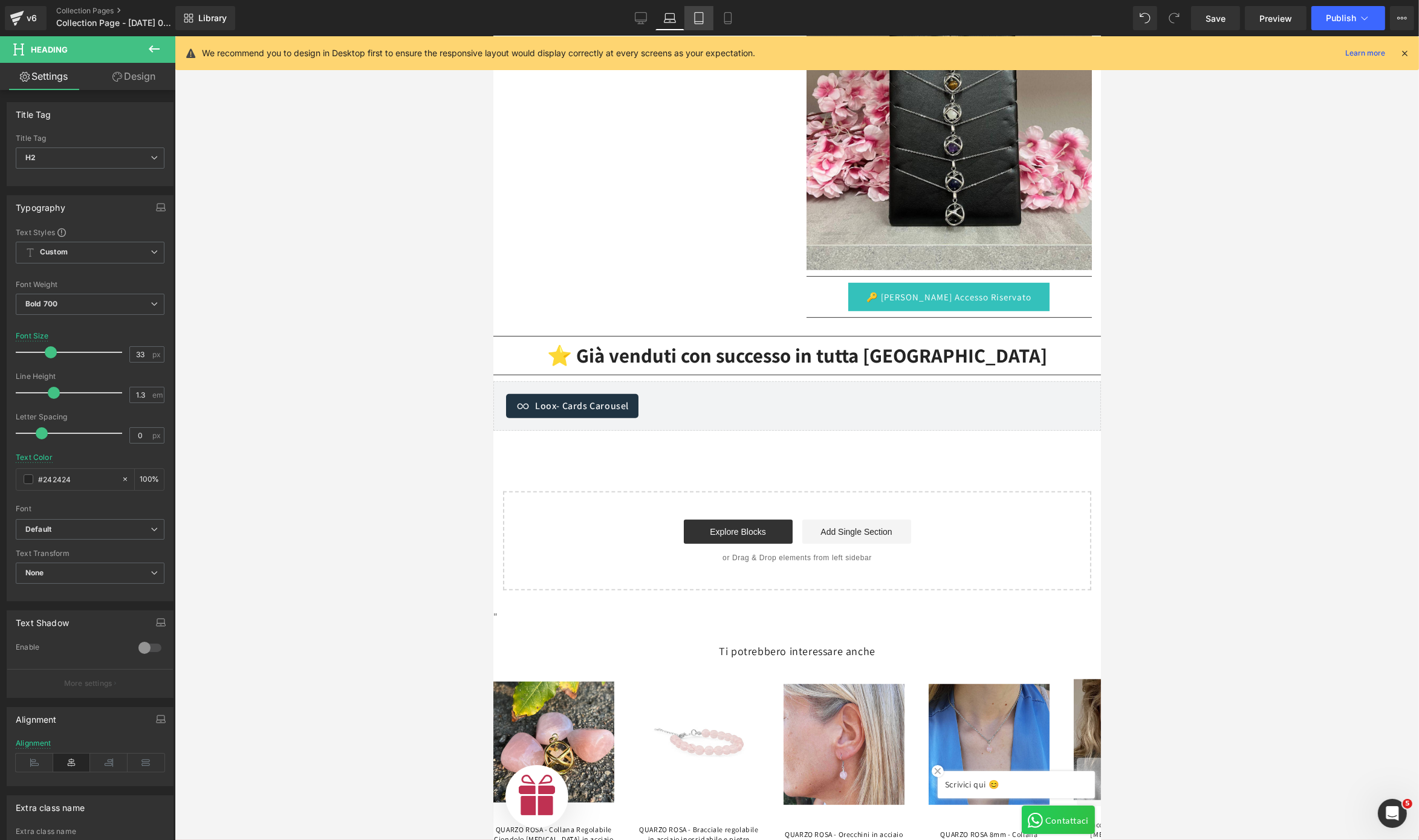
click at [696, 24] on icon at bounding box center [699, 18] width 8 height 11
type input "29"
type input "100"
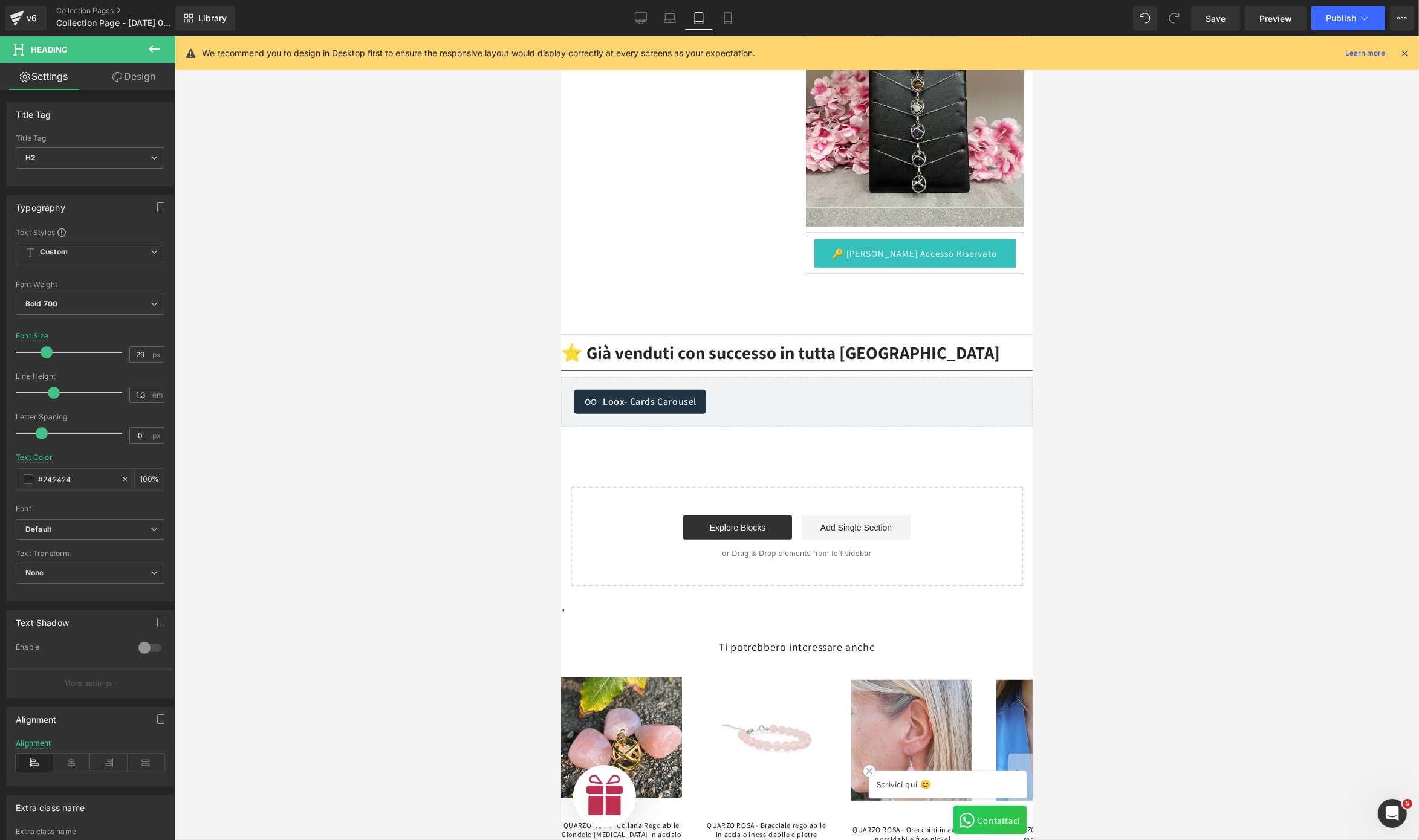
scroll to position [0, 384]
click at [639, 15] on icon at bounding box center [641, 18] width 12 height 12
type input "33"
type input "100"
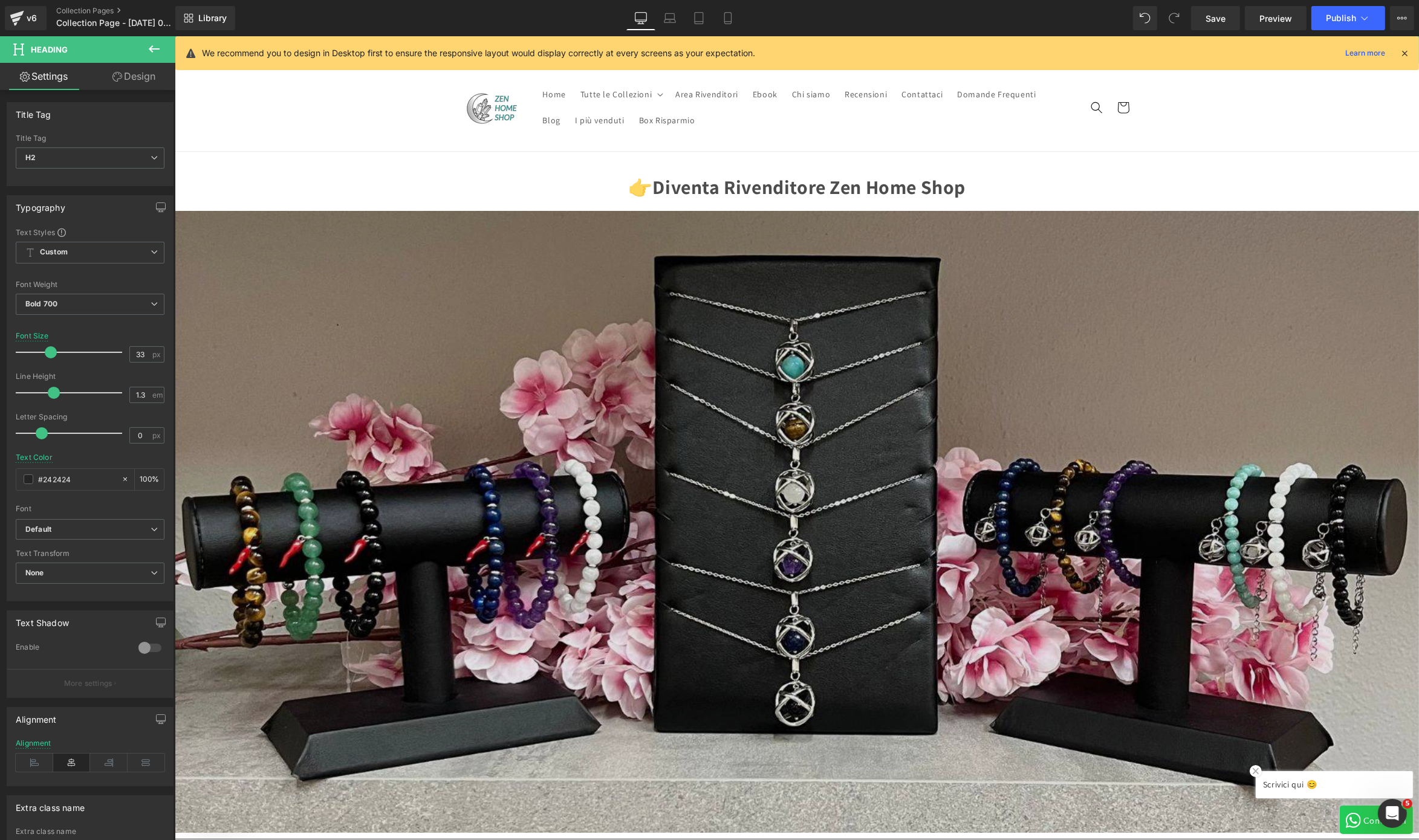
scroll to position [0, 744]
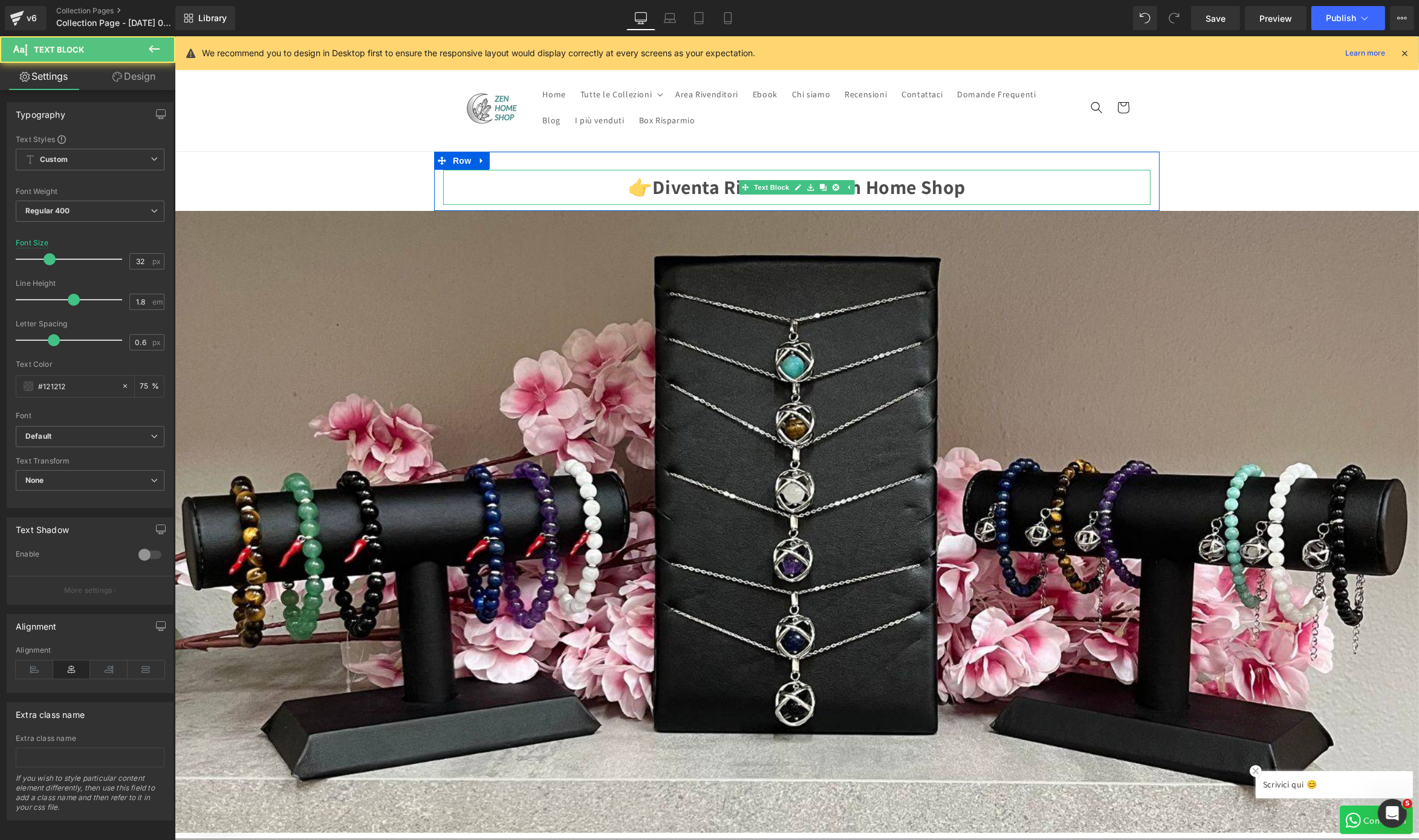
click at [883, 185] on strong "Diventa Rivenditore Zen Home Shop" at bounding box center [807, 186] width 313 height 25
click at [724, 188] on strong "Diventa Rivenditore Zen Home Shop" at bounding box center [807, 186] width 313 height 25
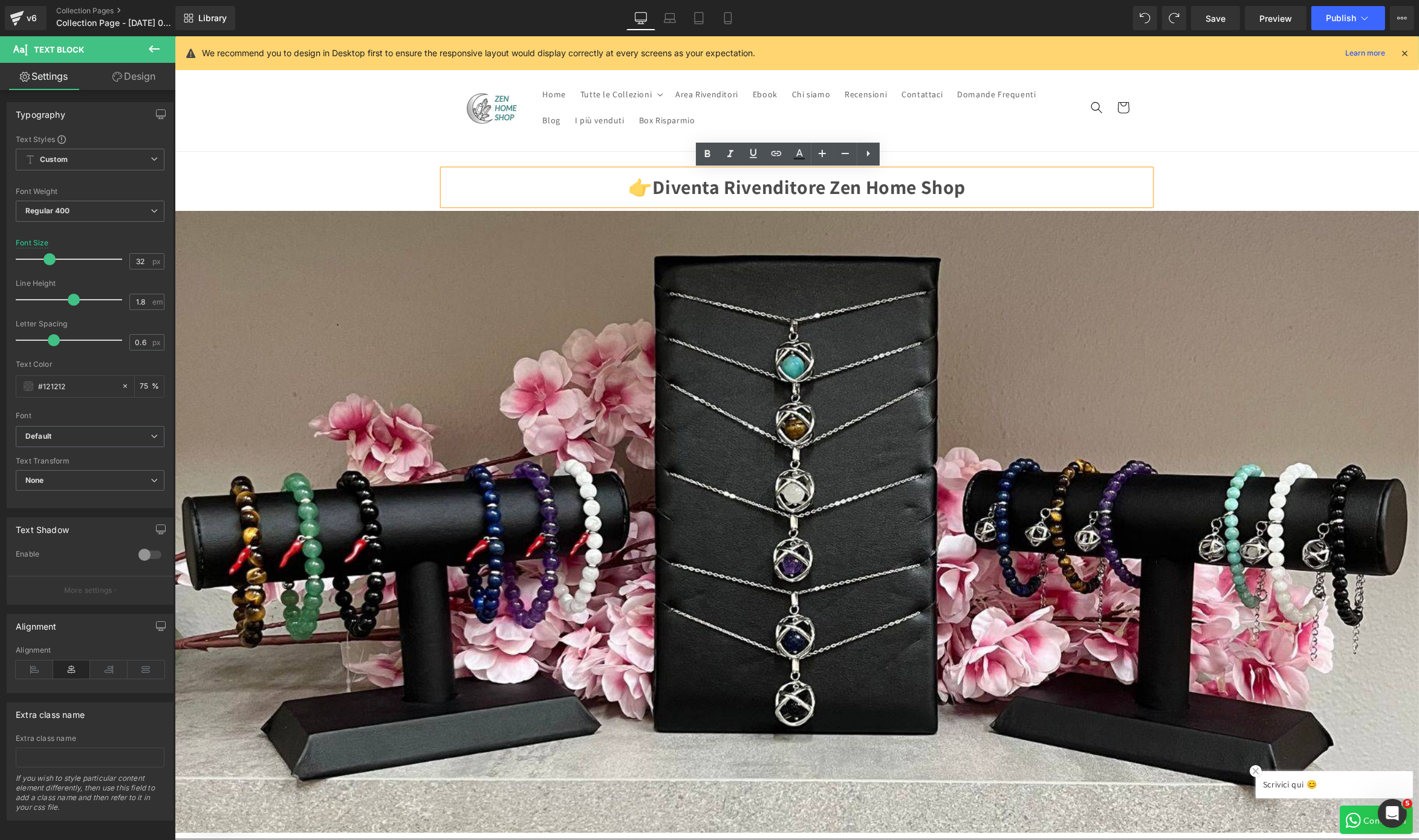
scroll to position [0, 373]
click at [723, 188] on strong "Diventa Rivenditore Zen Home Shop" at bounding box center [807, 186] width 313 height 25
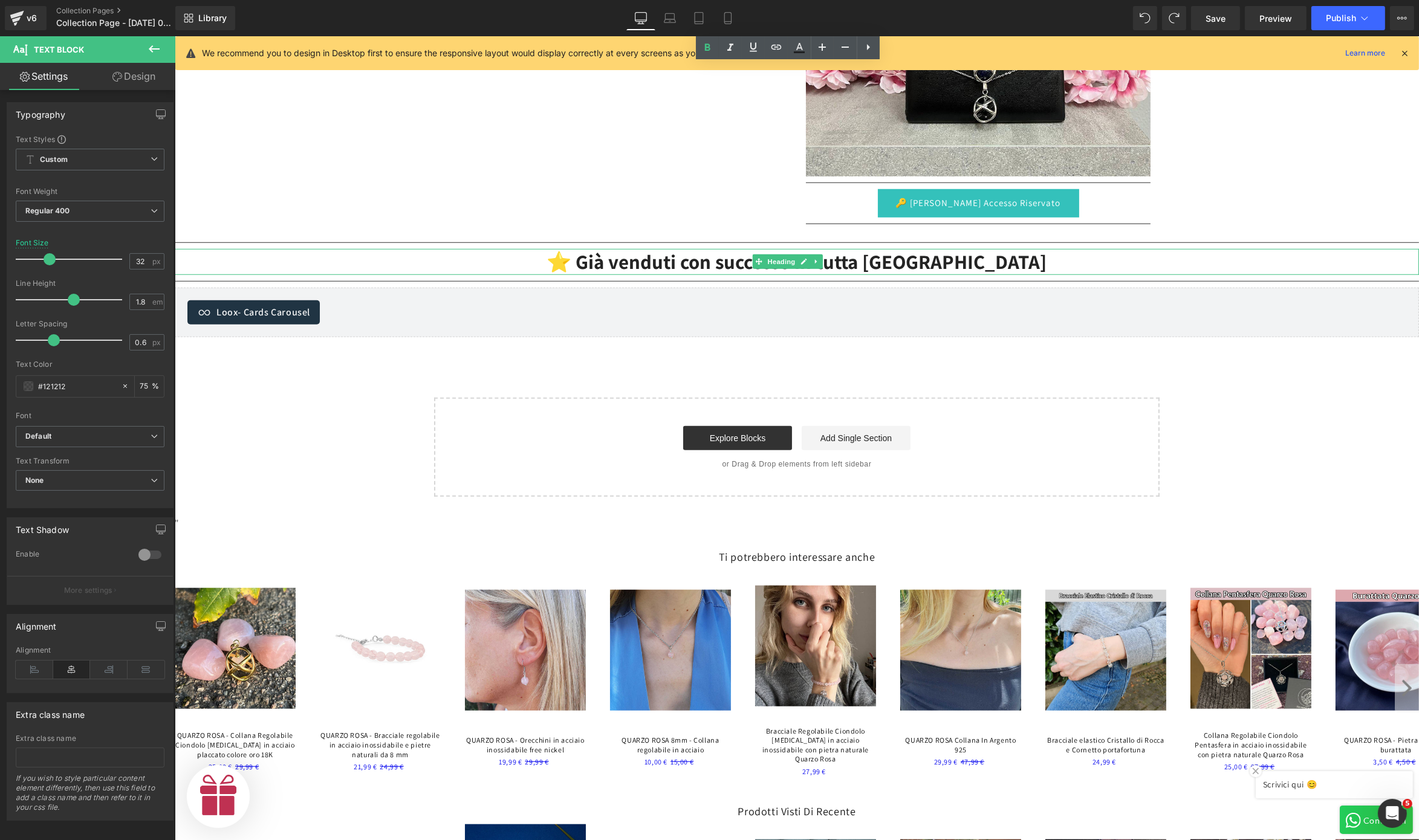
scroll to position [0, 0]
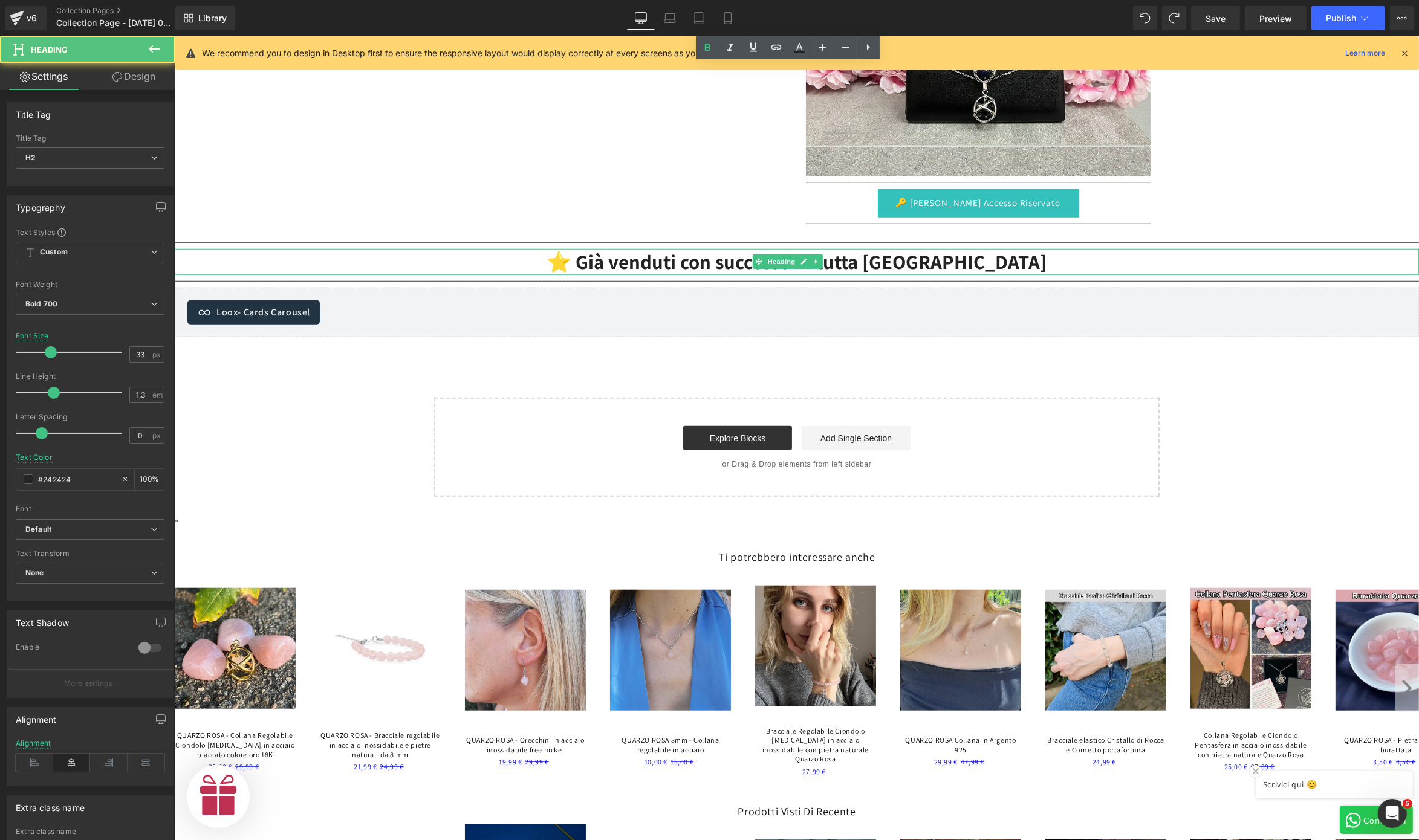
click at [599, 251] on h2 "⭐ Già venduti con successo in tutta [GEOGRAPHIC_DATA]" at bounding box center [795, 262] width 1244 height 26
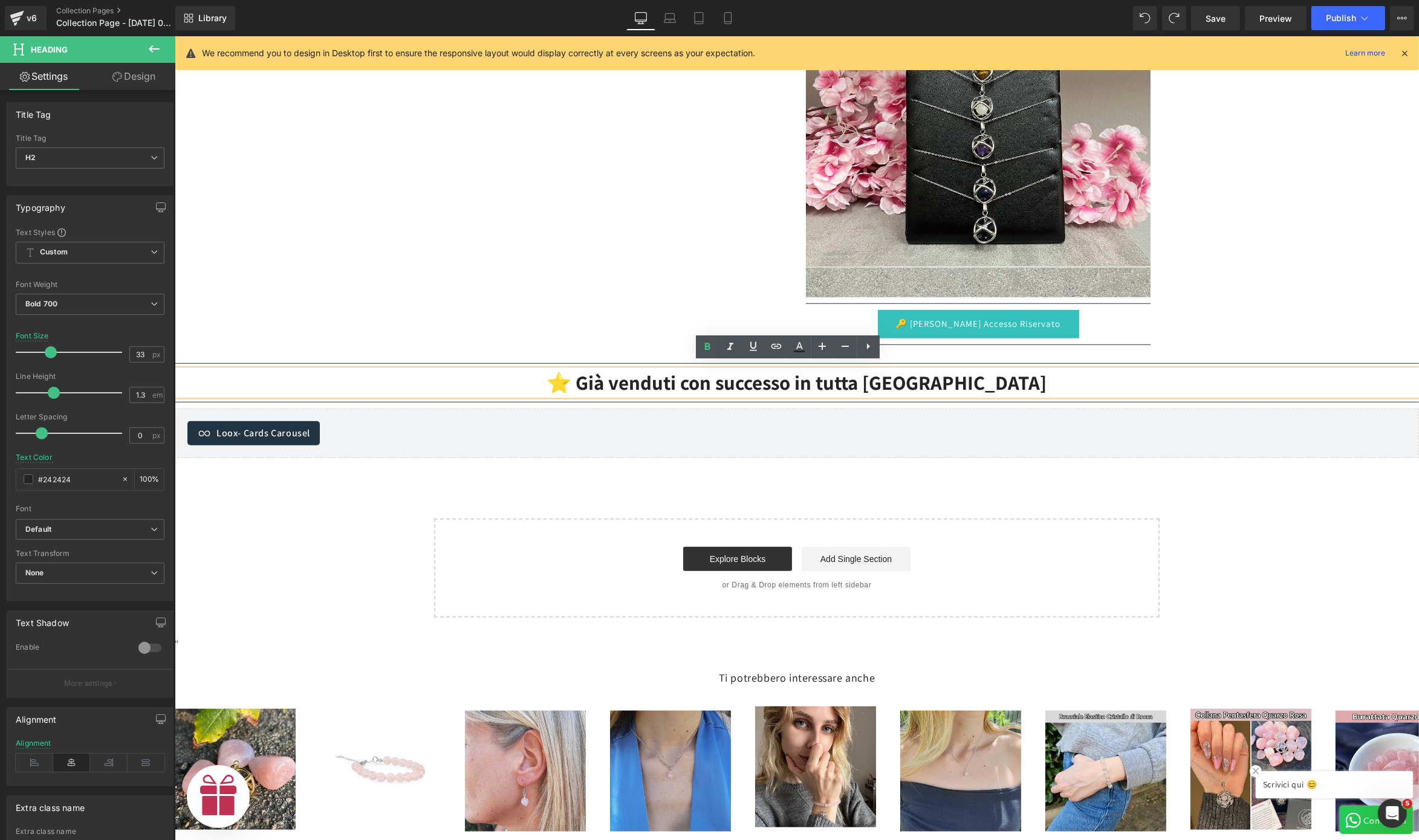
scroll to position [0, 373]
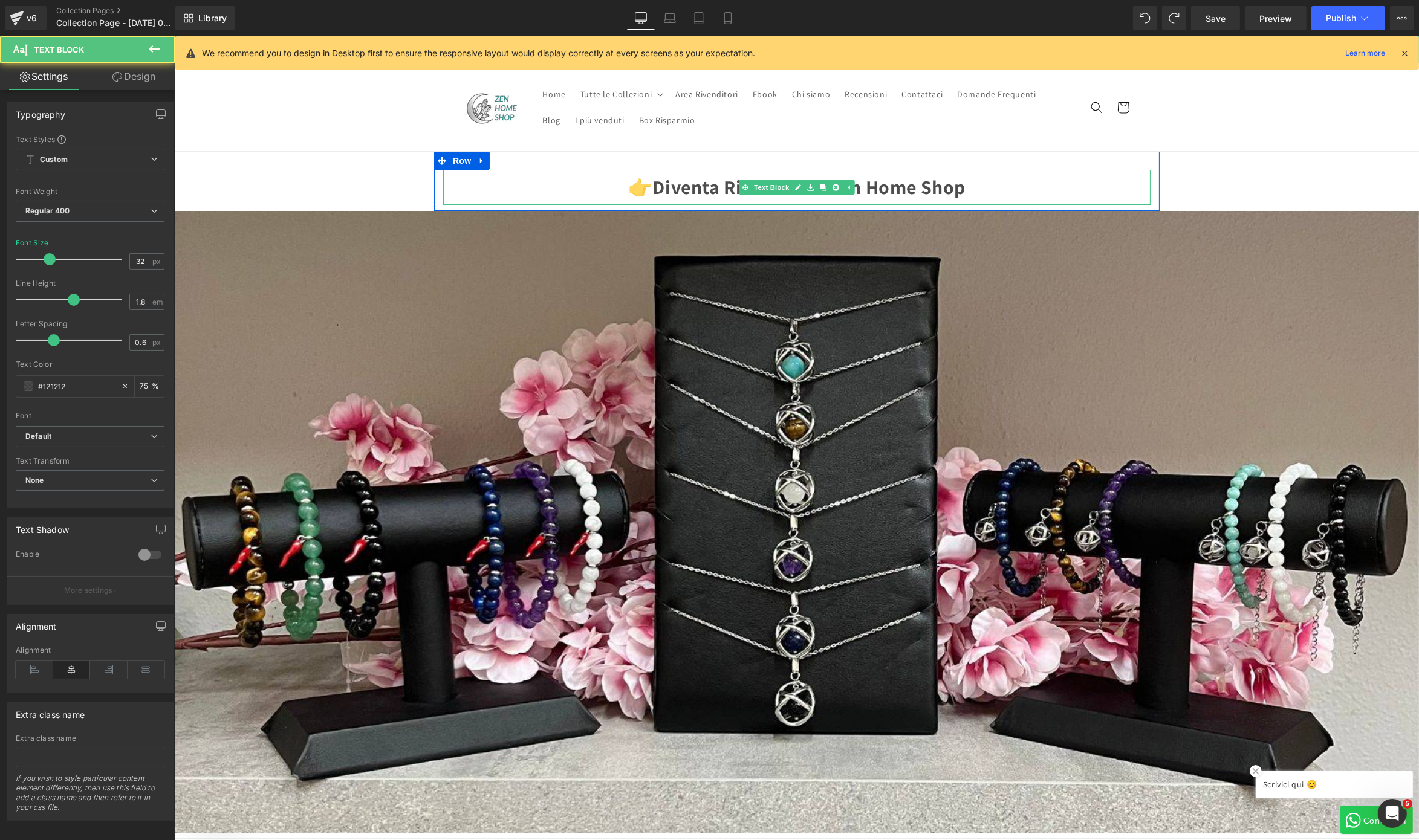
scroll to position [0, 0]
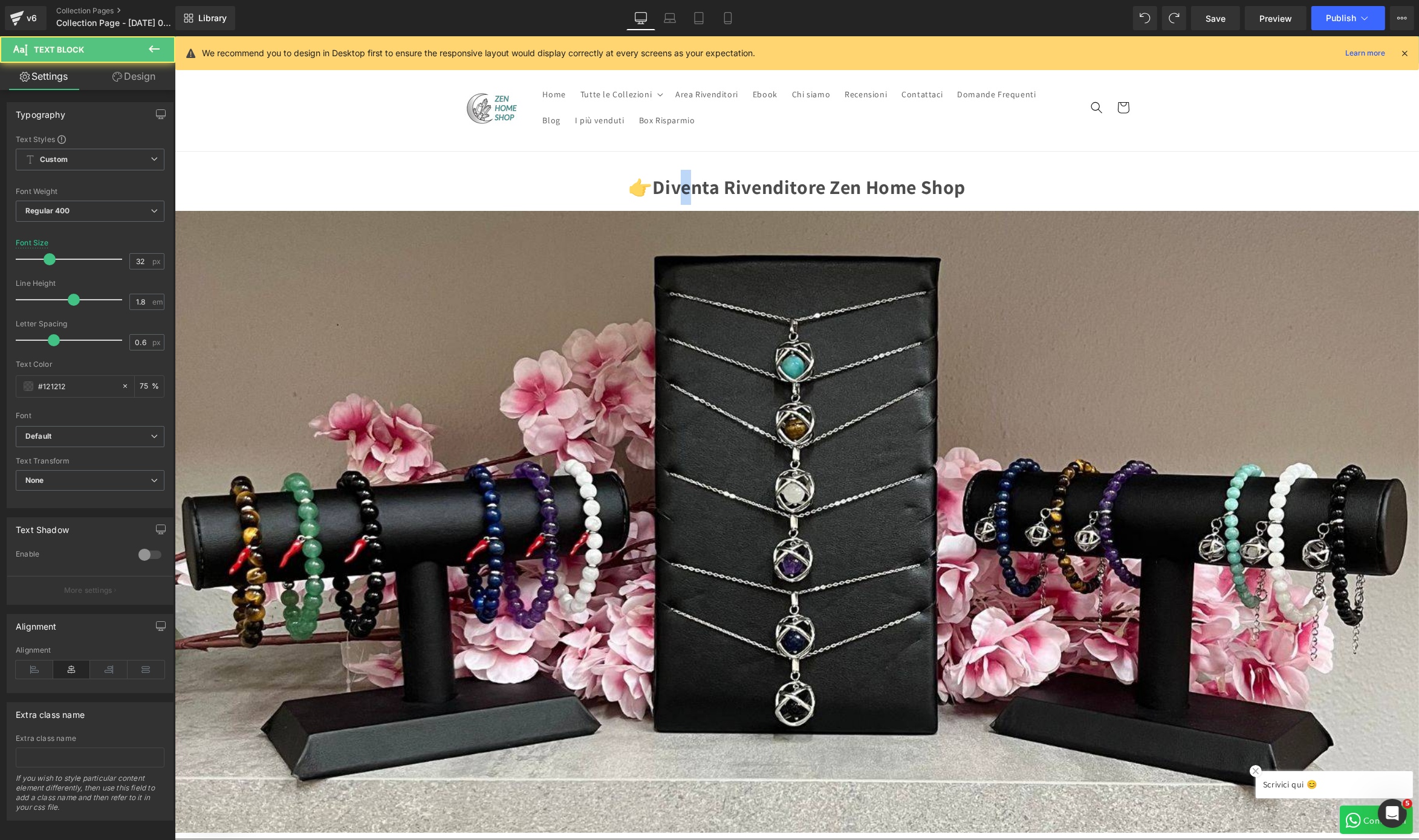
drag, startPoint x: 674, startPoint y: 173, endPoint x: 681, endPoint y: 142, distance: 31.8
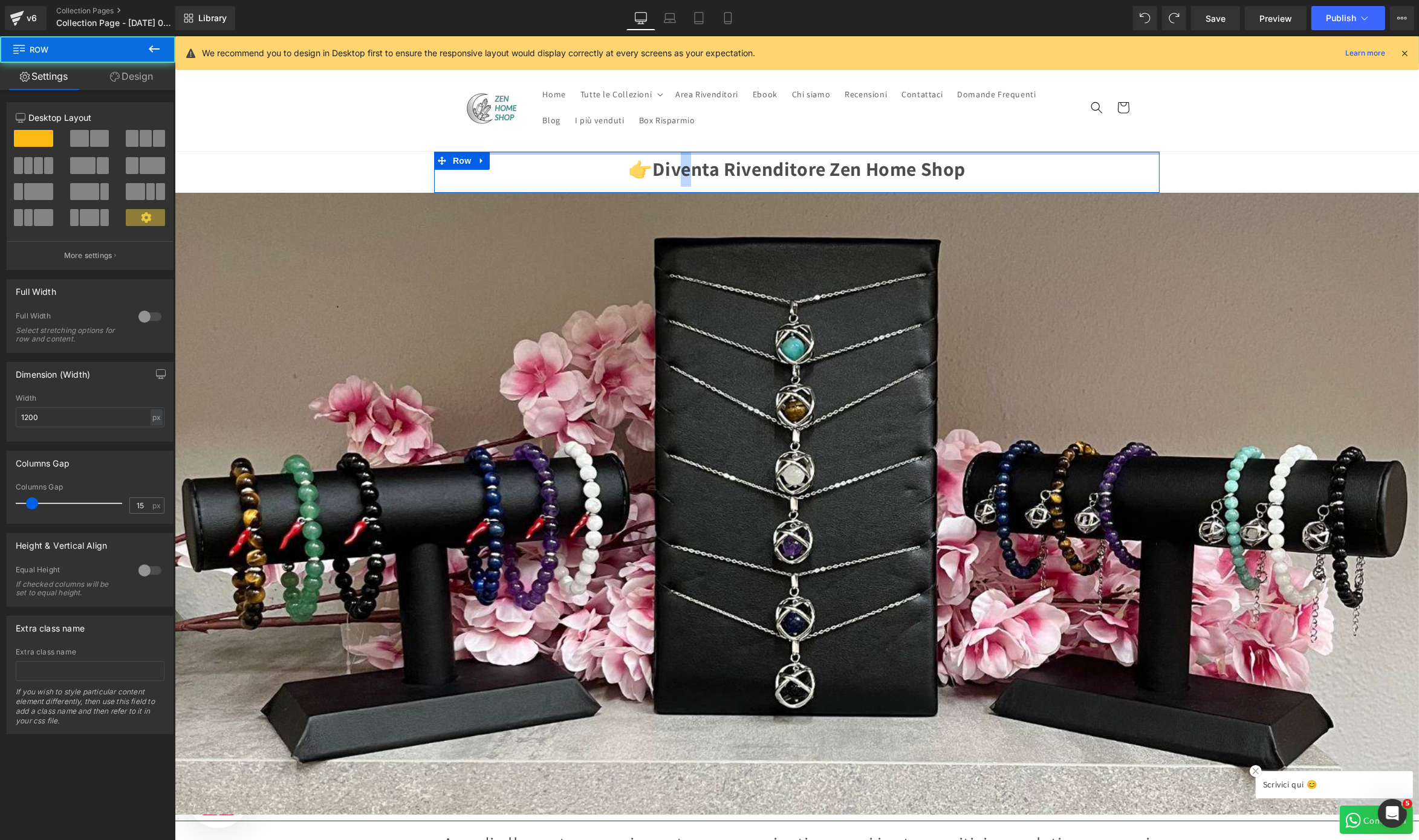
drag, startPoint x: 694, startPoint y: 163, endPoint x: 698, endPoint y: 144, distance: 19.4
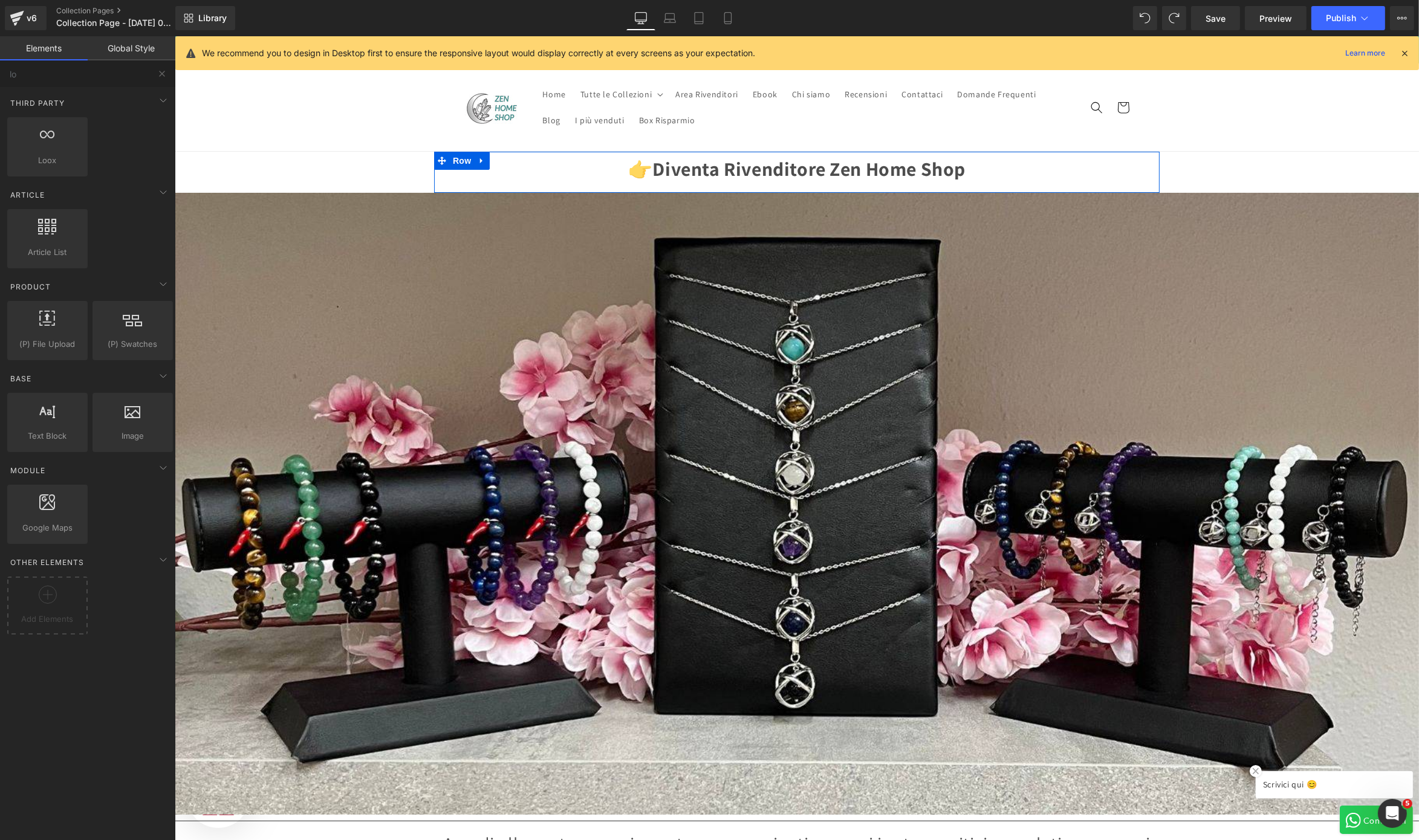
click at [274, 102] on sticky-header "Home Tutte le Collezioni Tutte le Collezioni Ciondoli [MEDICAL_DATA] [MEDICAL_D…" at bounding box center [795, 108] width 1244 height 88
click at [668, 24] on icon at bounding box center [670, 18] width 12 height 12
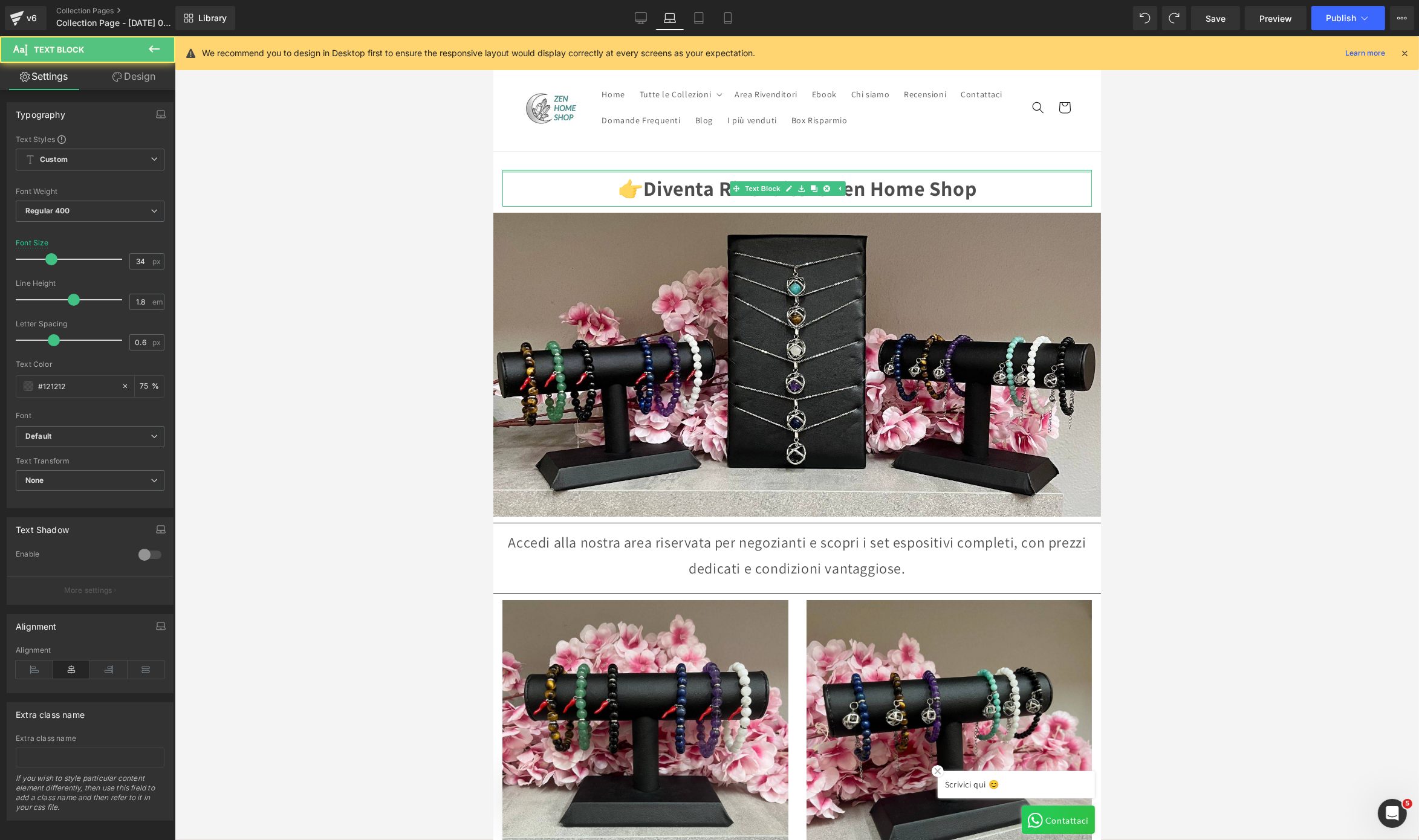
drag, startPoint x: 755, startPoint y: 172, endPoint x: 754, endPoint y: 140, distance: 32.0
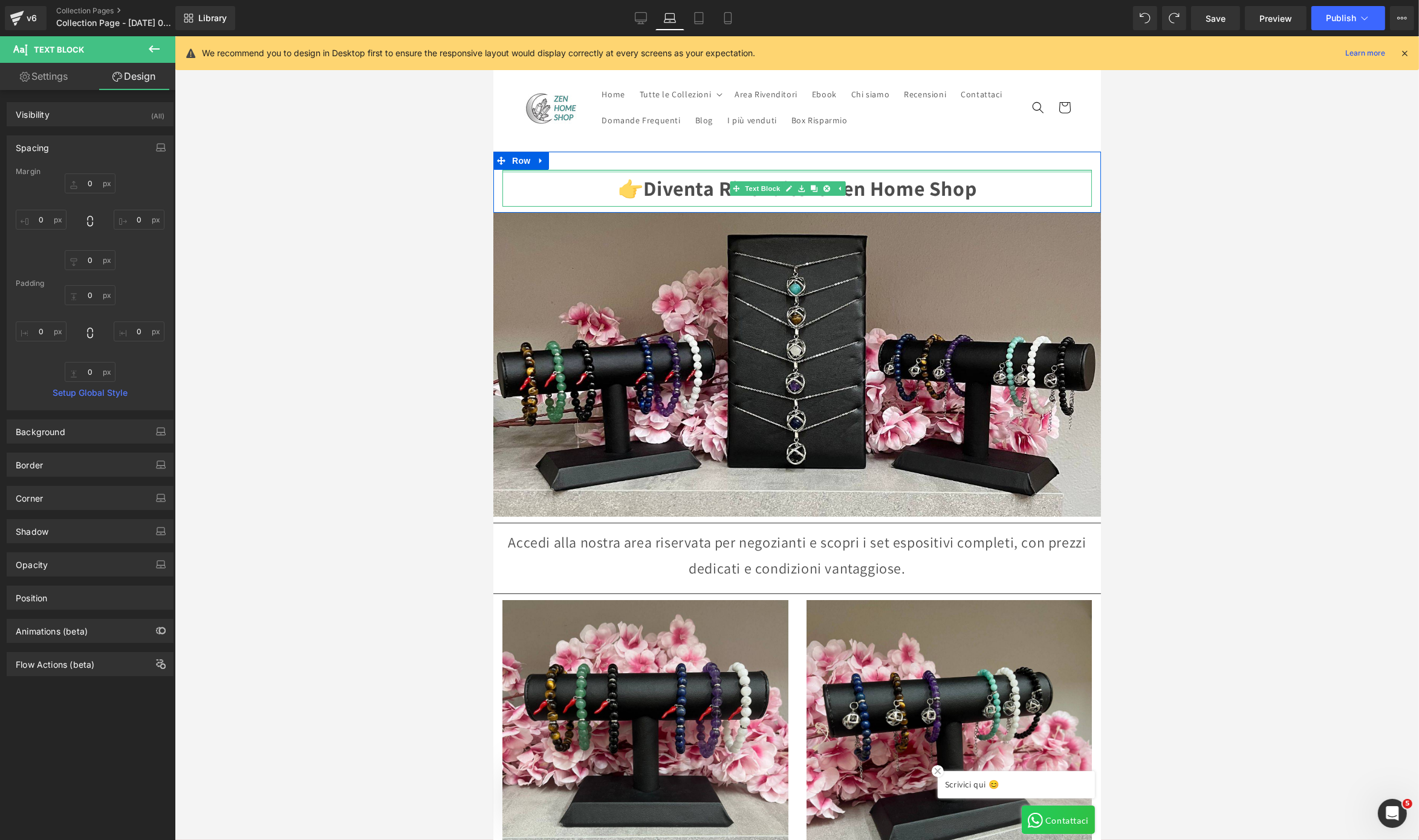
type input "0px"
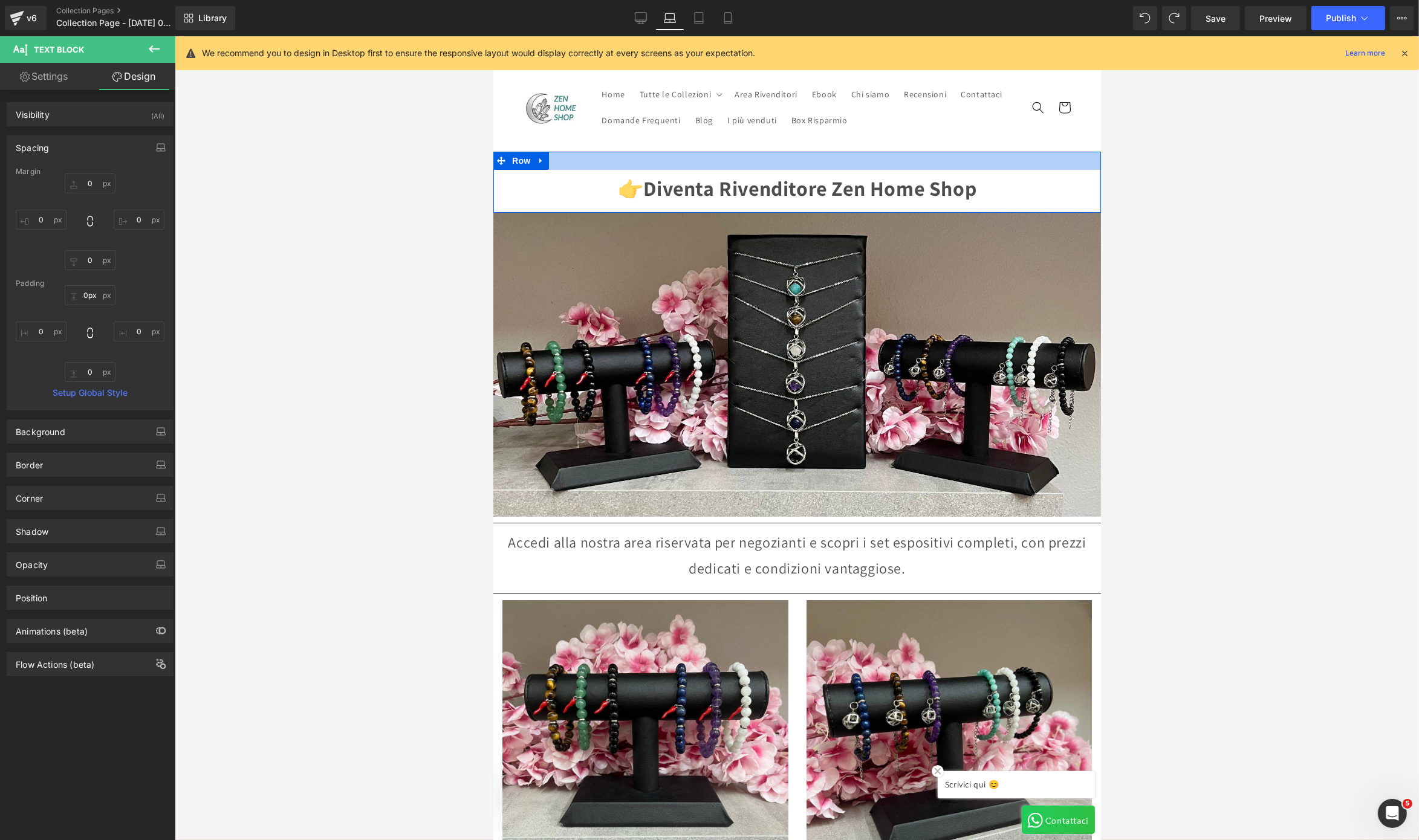
drag, startPoint x: 764, startPoint y: 172, endPoint x: 766, endPoint y: 154, distance: 18.1
click at [766, 154] on div "👉 Diventa Rivenditore Zen Home Shop Text Block Row" at bounding box center [796, 182] width 608 height 61
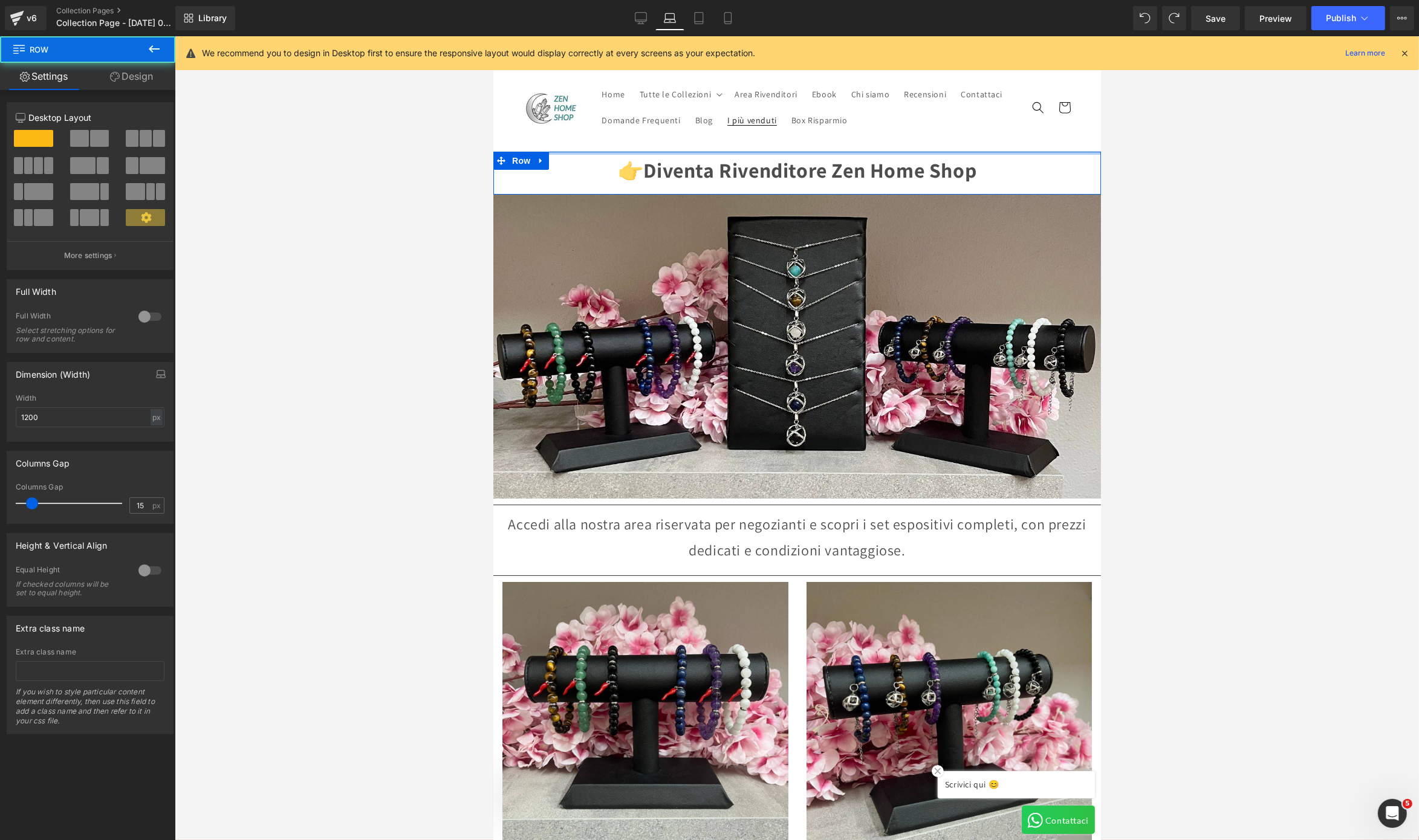
drag, startPoint x: 766, startPoint y: 154, endPoint x: 770, endPoint y: 129, distance: 25.3
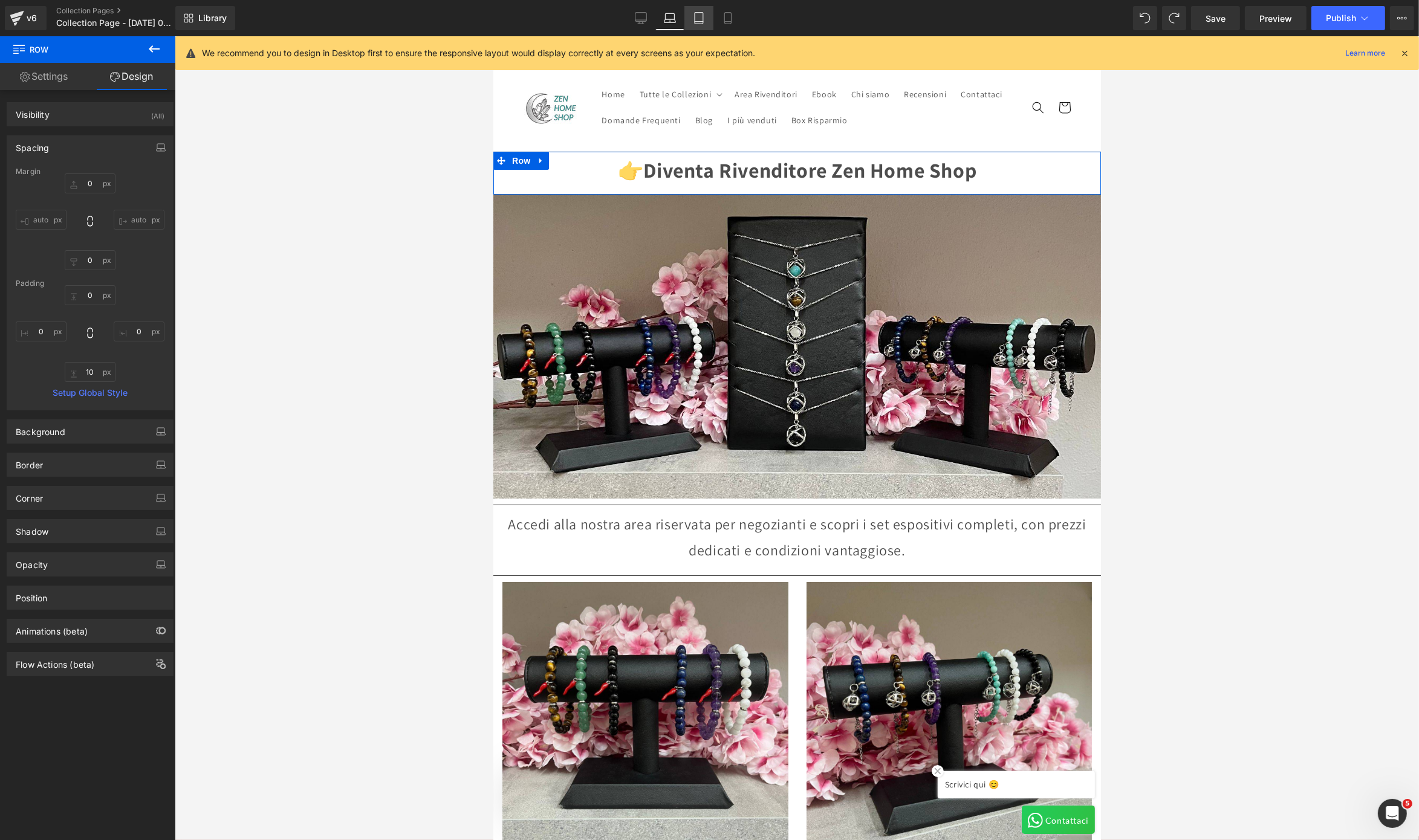
click at [707, 21] on link "Tablet" at bounding box center [699, 18] width 29 height 24
type input "0"
type input "30"
type input "0"
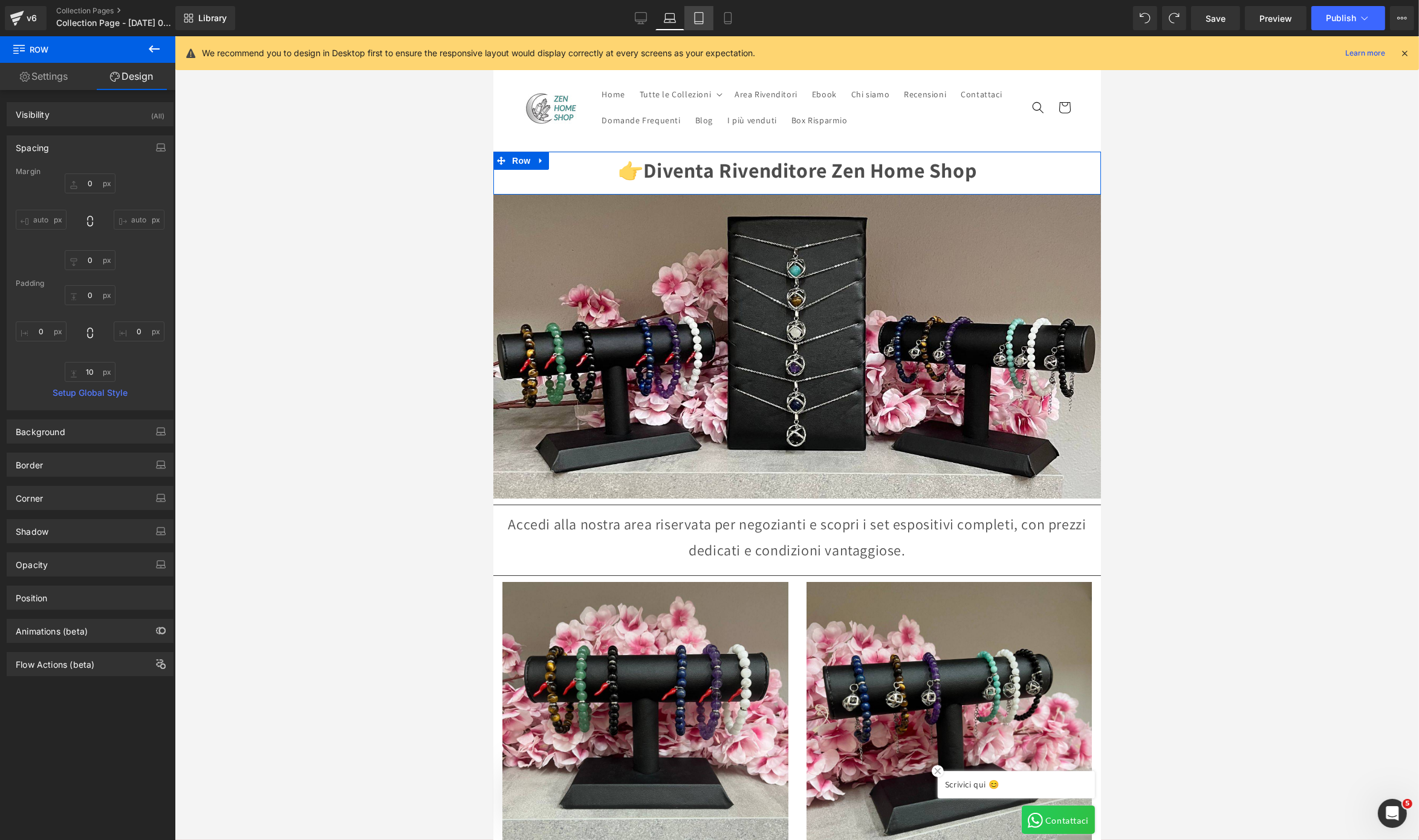
type input "10"
type input "0"
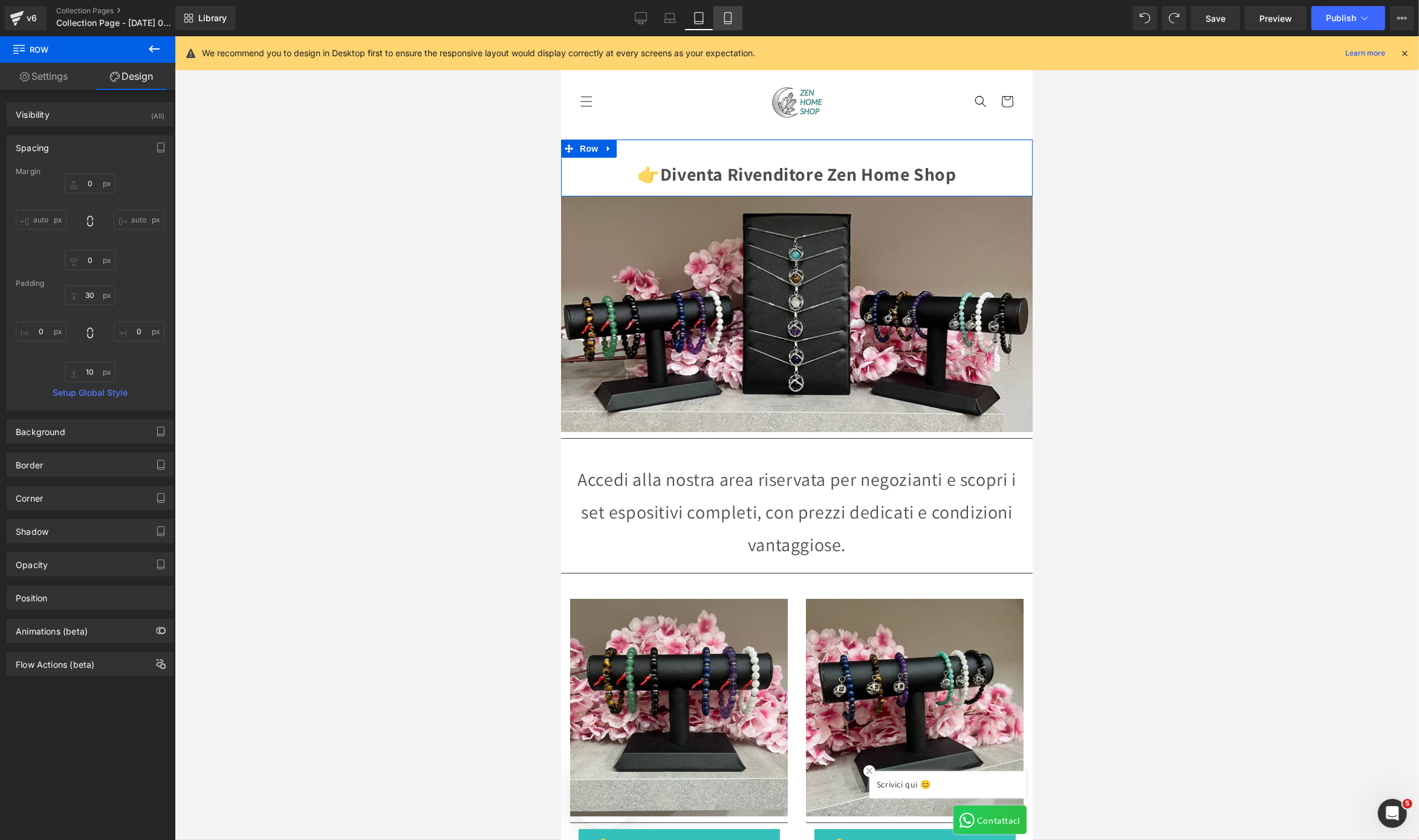
click at [727, 19] on icon at bounding box center [727, 18] width 12 height 12
type input "0"
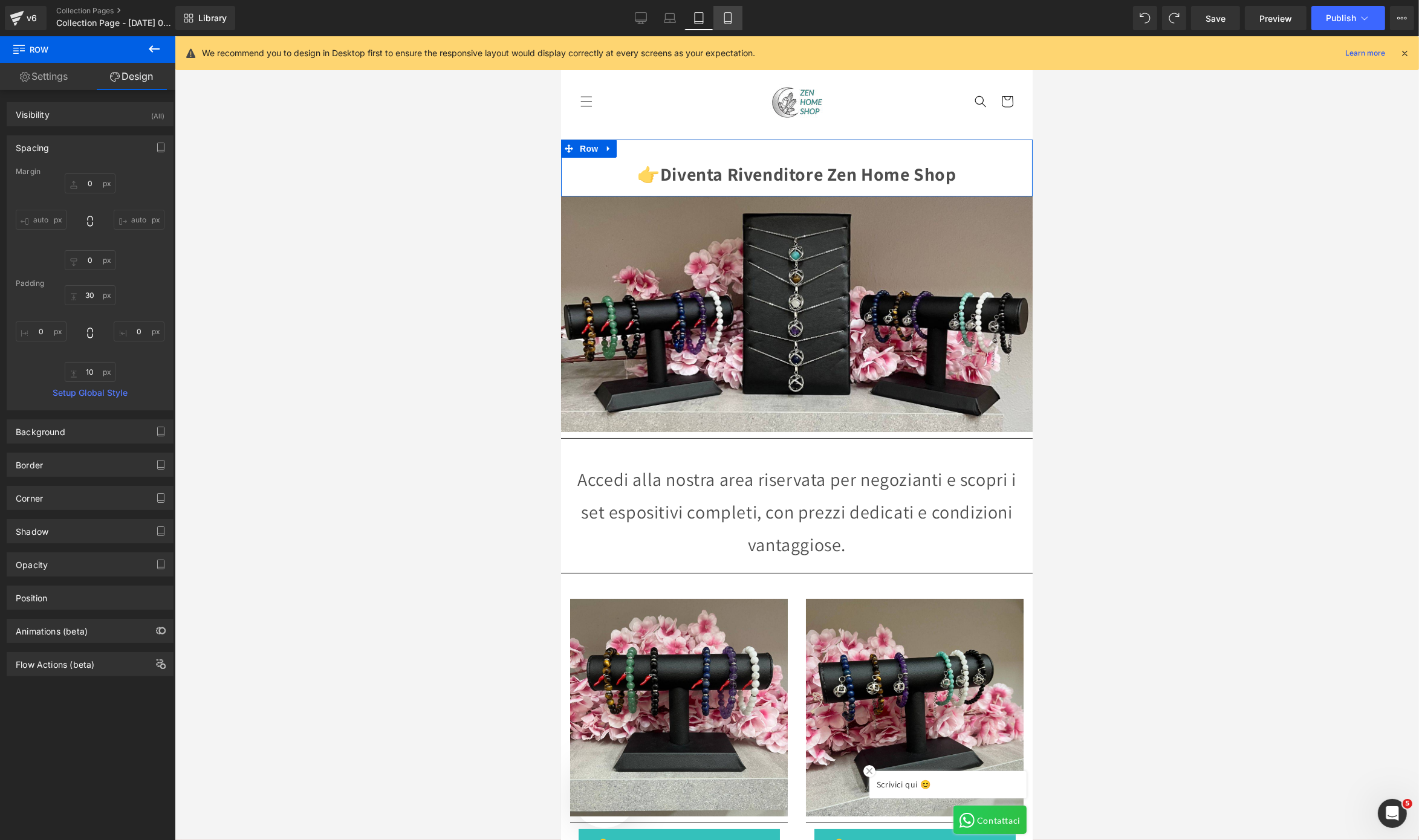
type input "10"
type input "0"
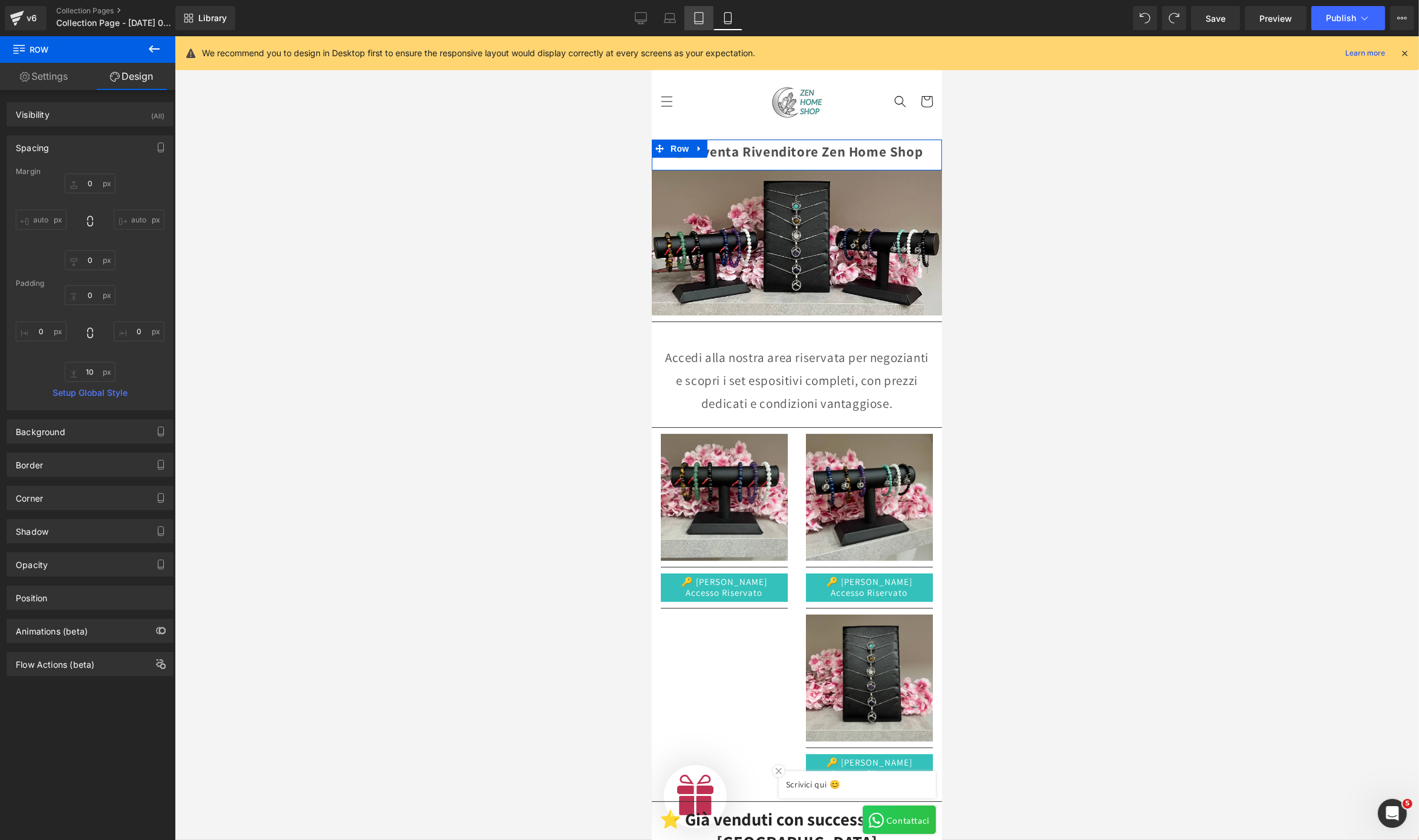
click at [700, 20] on icon at bounding box center [699, 18] width 12 height 12
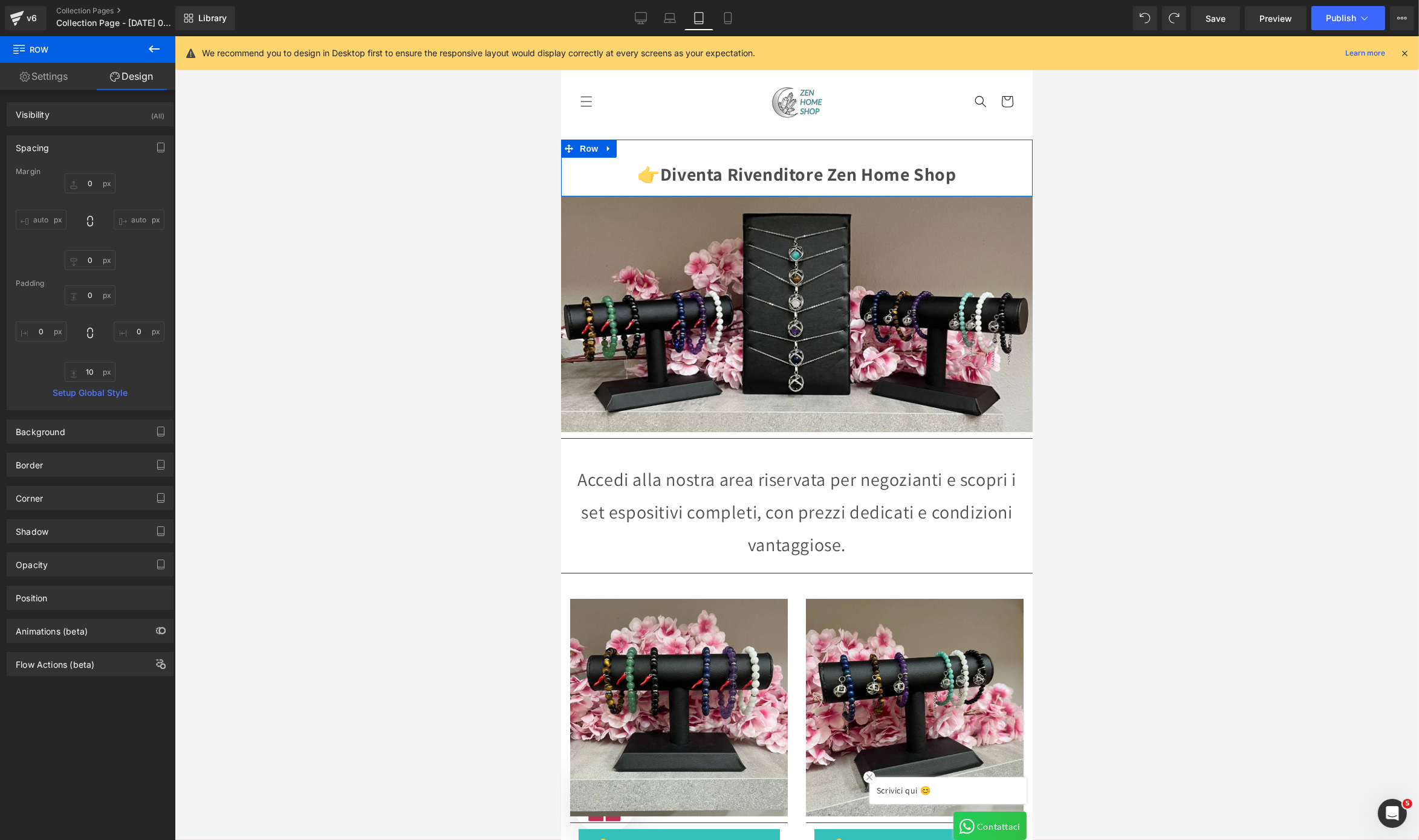
type input "0"
type input "30"
type input "0"
type input "10"
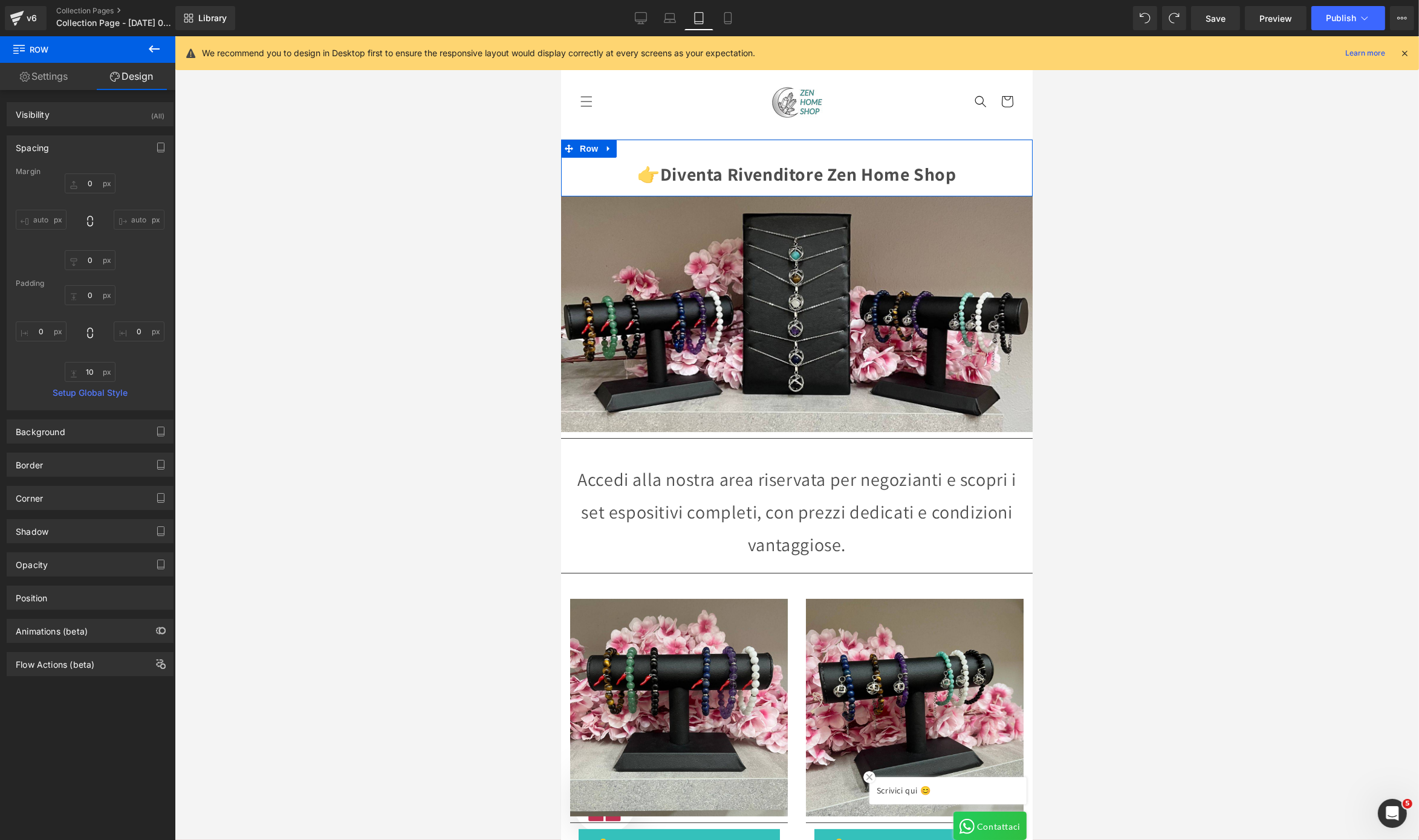
type input "0"
click at [673, 20] on icon at bounding box center [670, 18] width 12 height 12
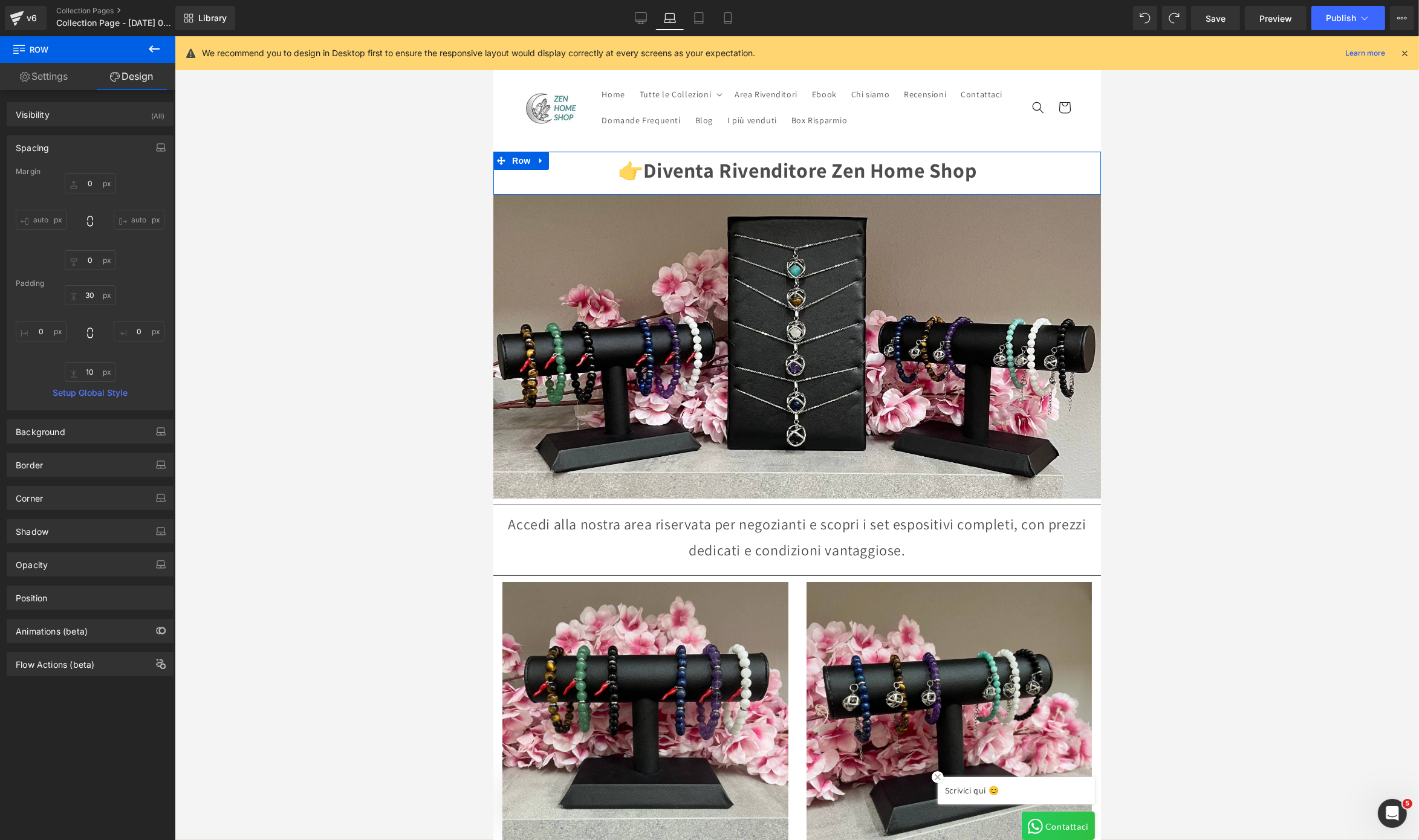
type input "0"
type input "10"
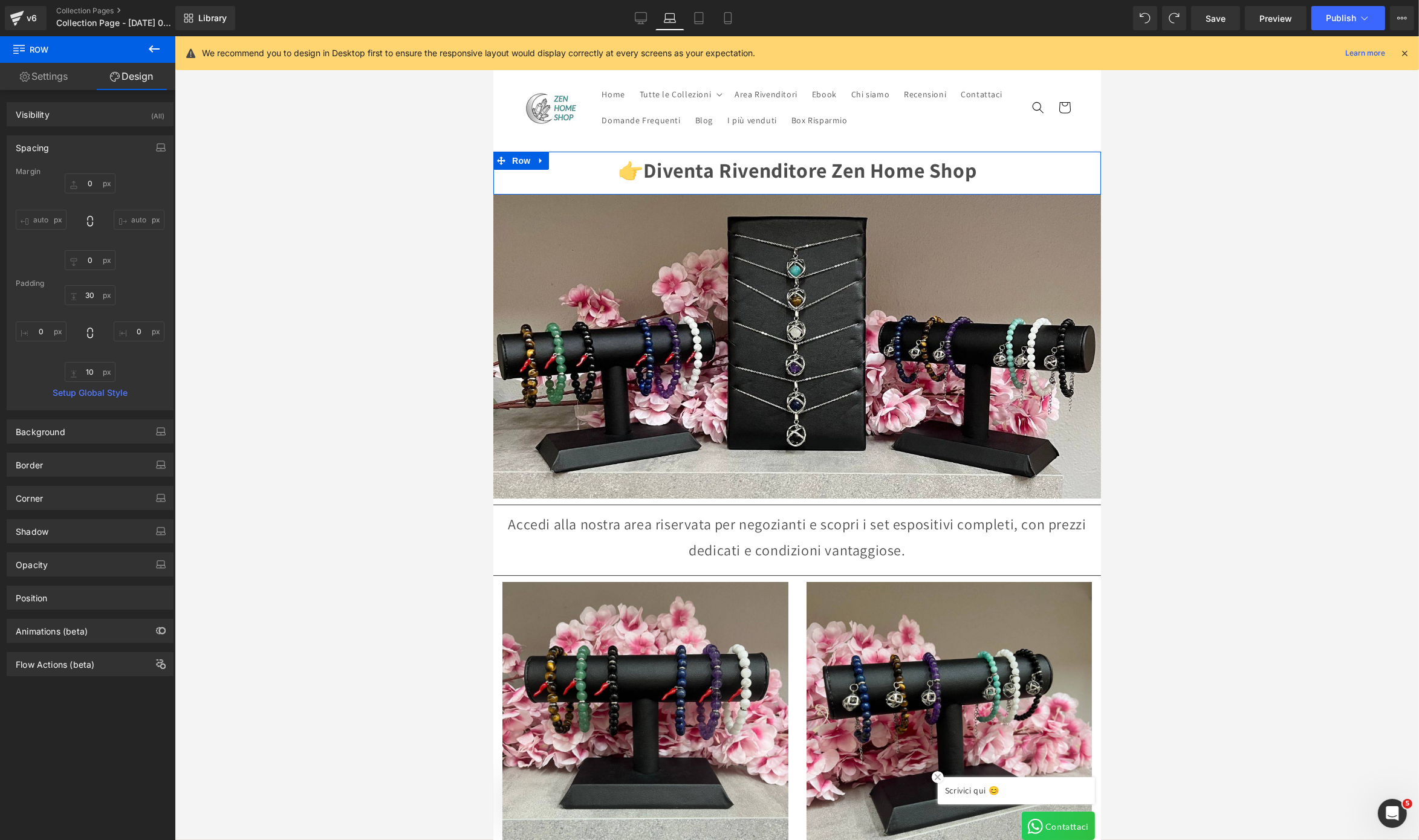
type input "0"
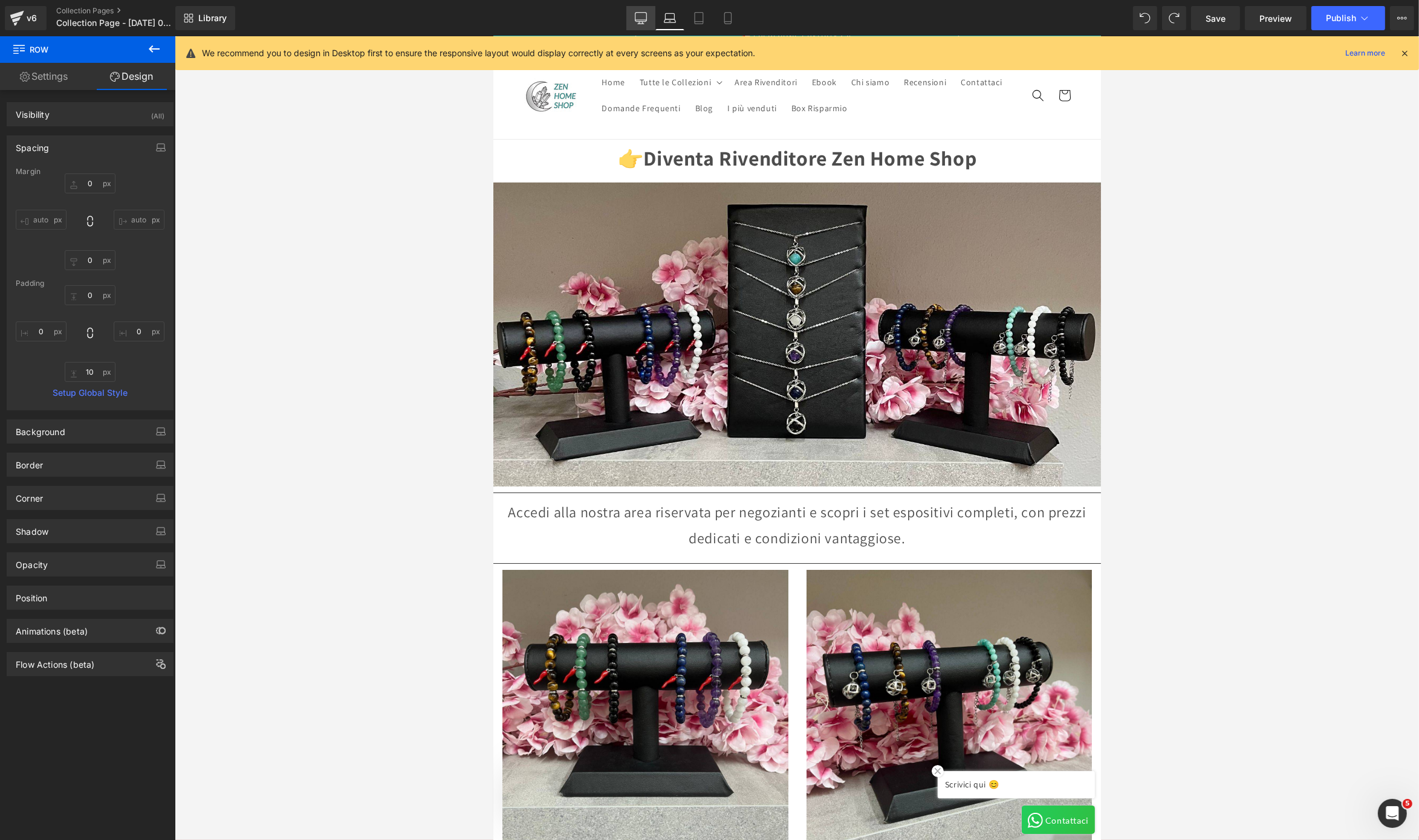
click at [636, 24] on icon at bounding box center [641, 18] width 12 height 12
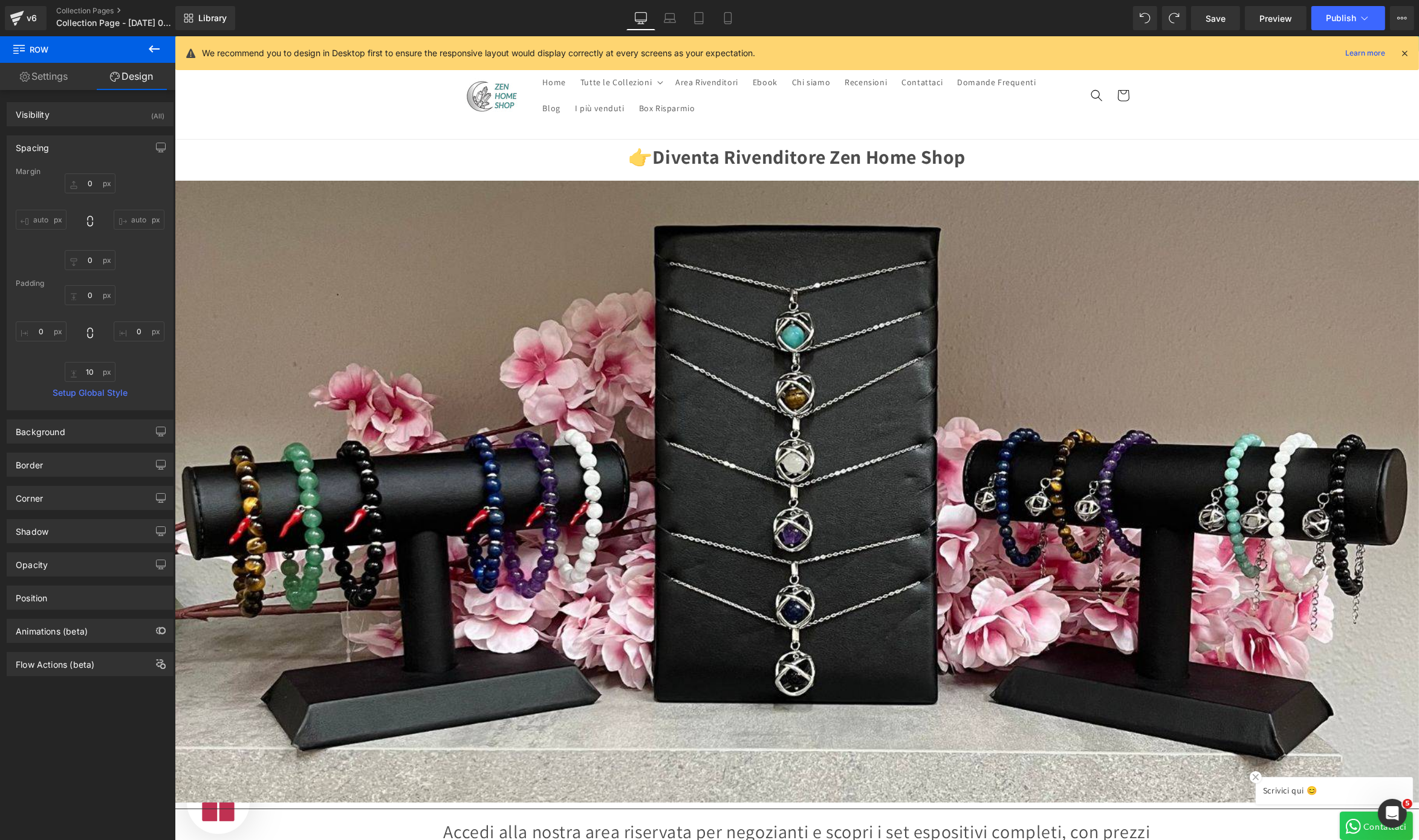
type input "0"
type input "10"
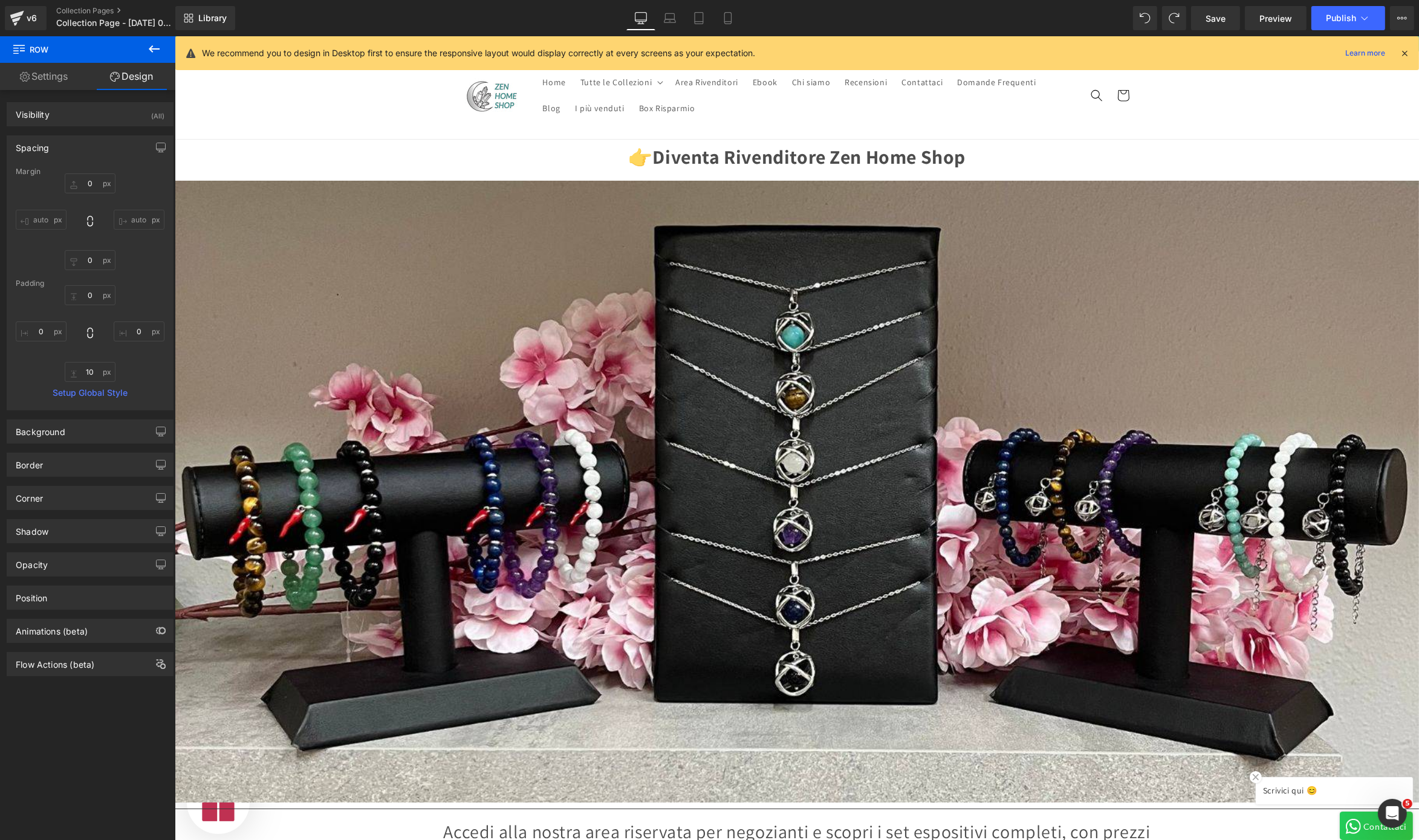
type input "0"
click at [664, 23] on icon at bounding box center [670, 18] width 12 height 12
type input "0"
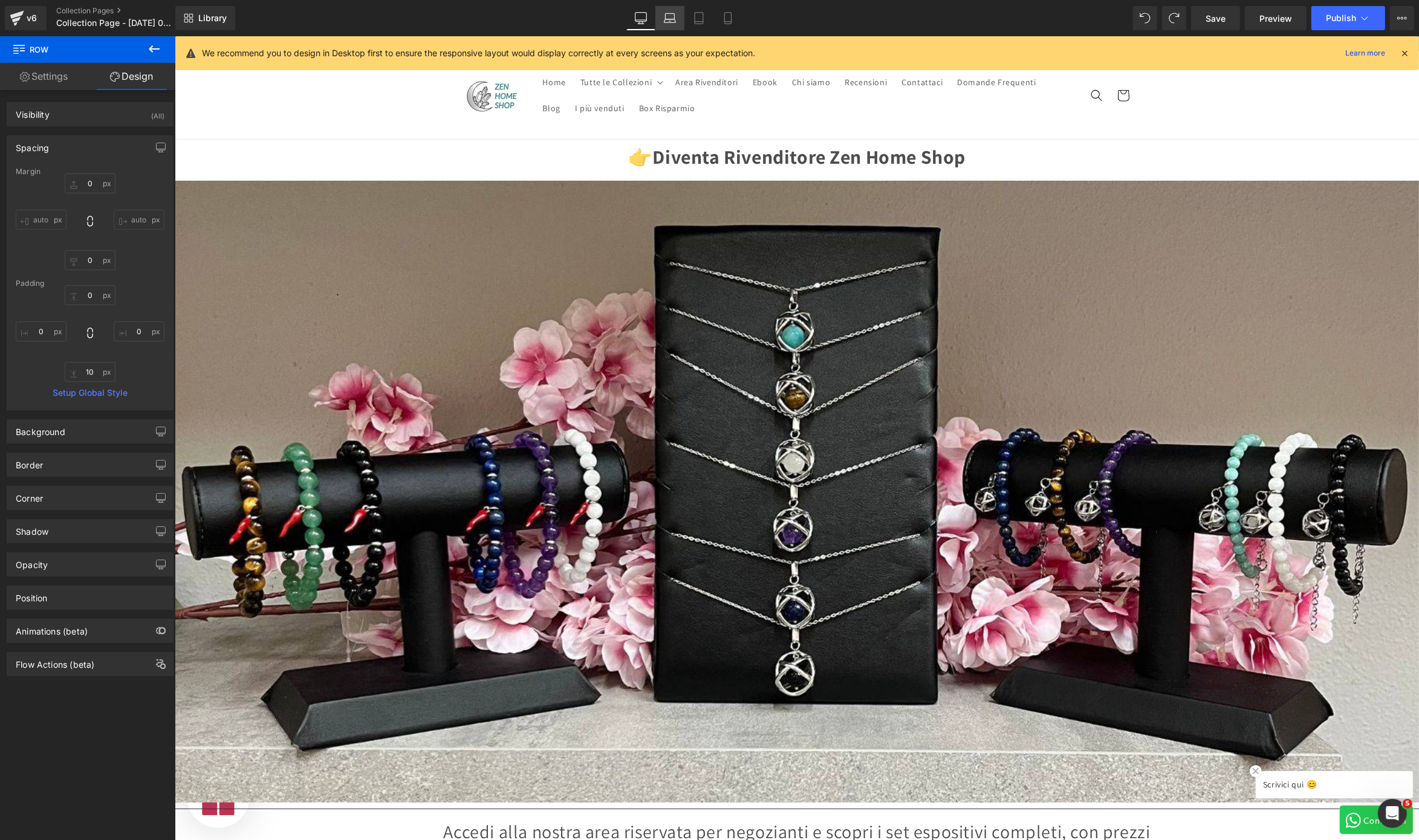
type input "0"
type input "10"
type input "0"
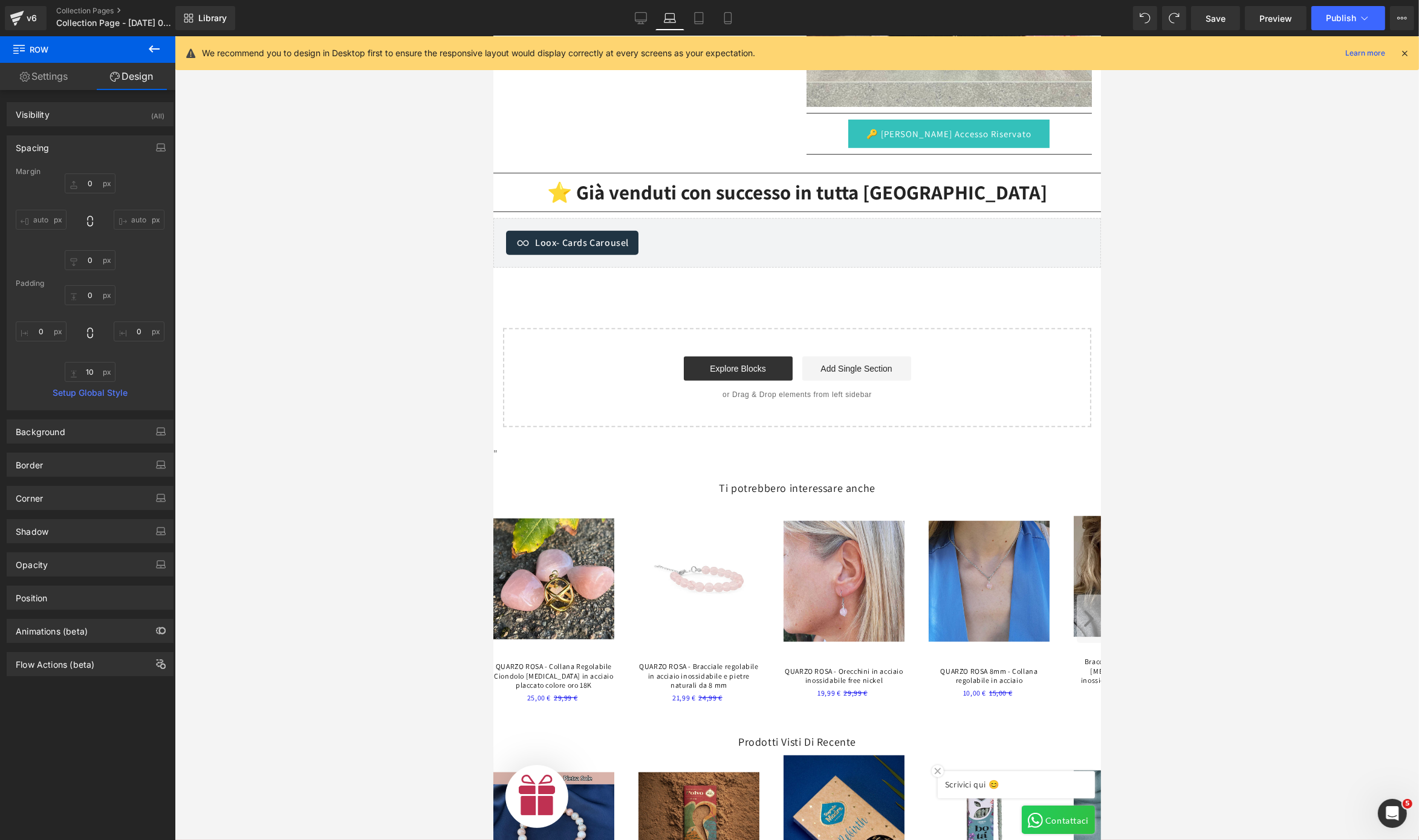
scroll to position [0, 290]
